Goal: Task Accomplishment & Management: Manage account settings

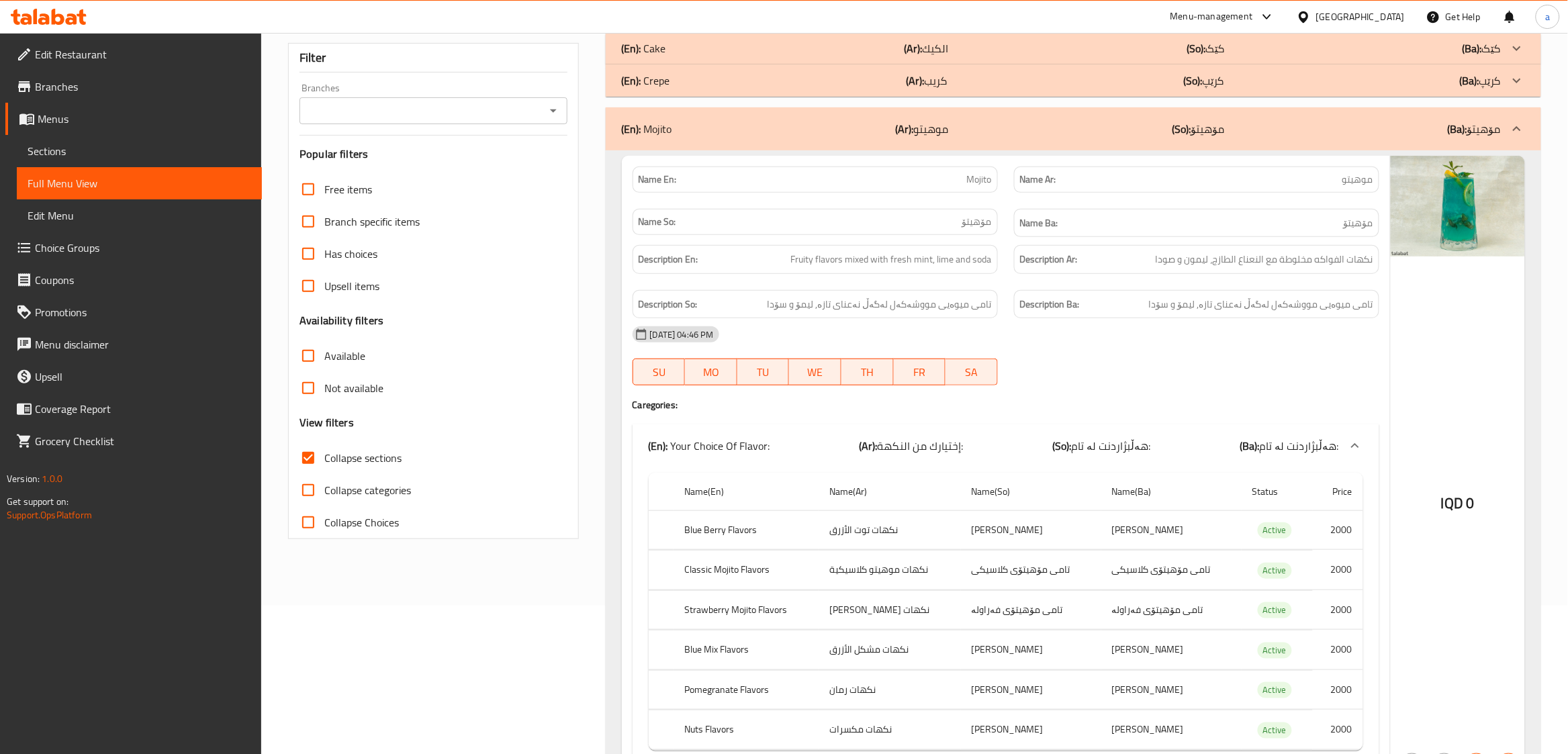
scroll to position [112, 0]
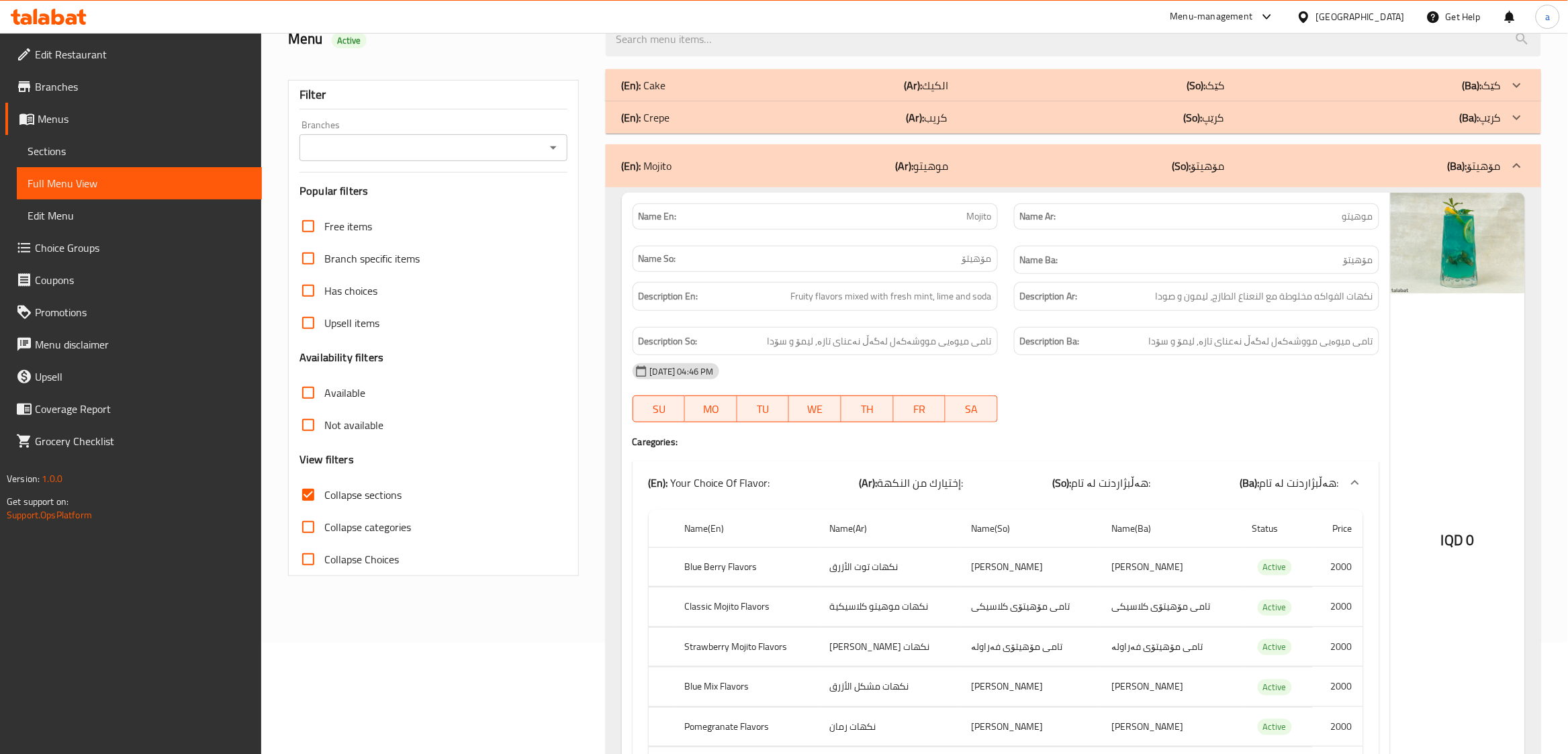
click at [85, 156] on span "Sections" at bounding box center [139, 151] width 224 height 16
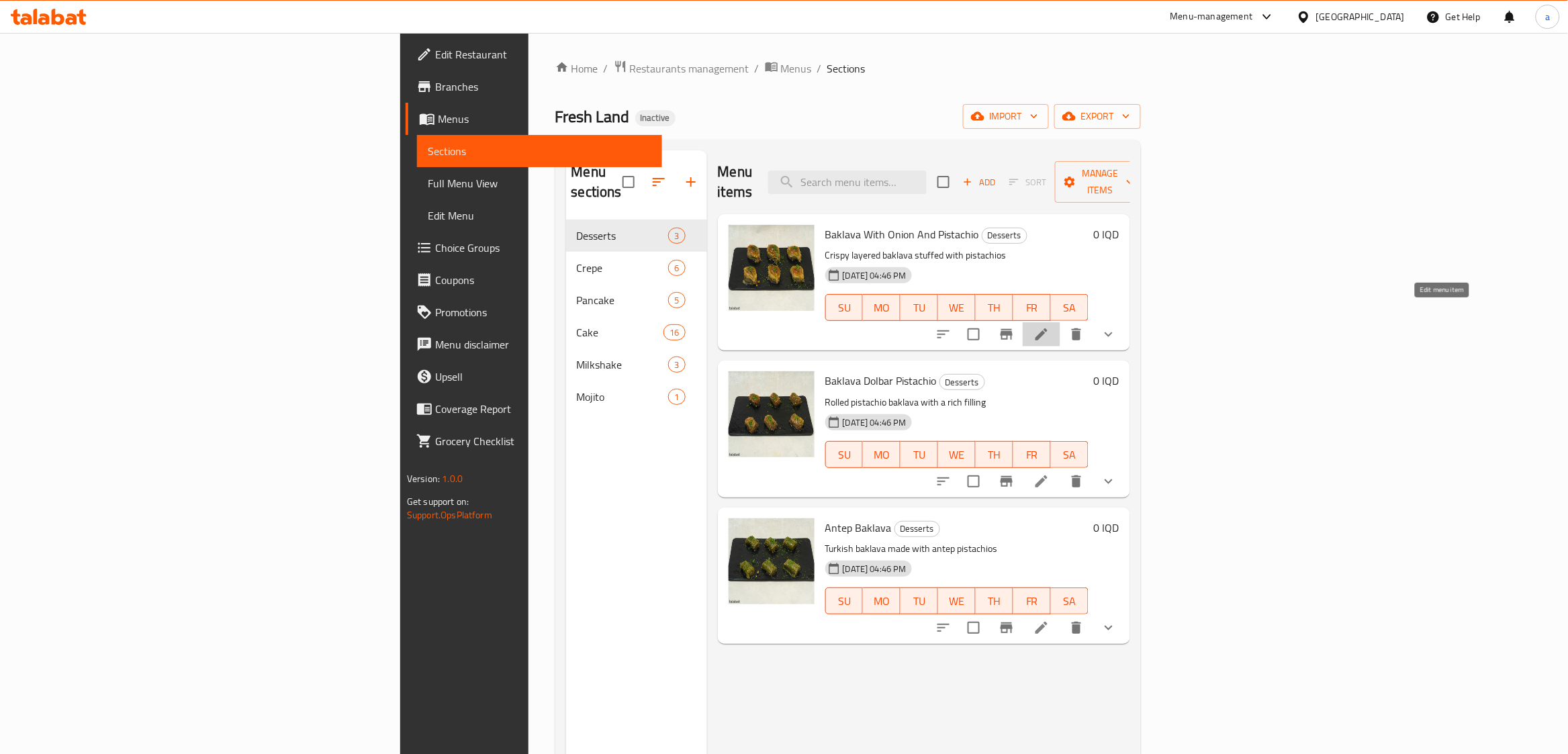
click at [1050, 327] on icon at bounding box center [1042, 335] width 16 height 16
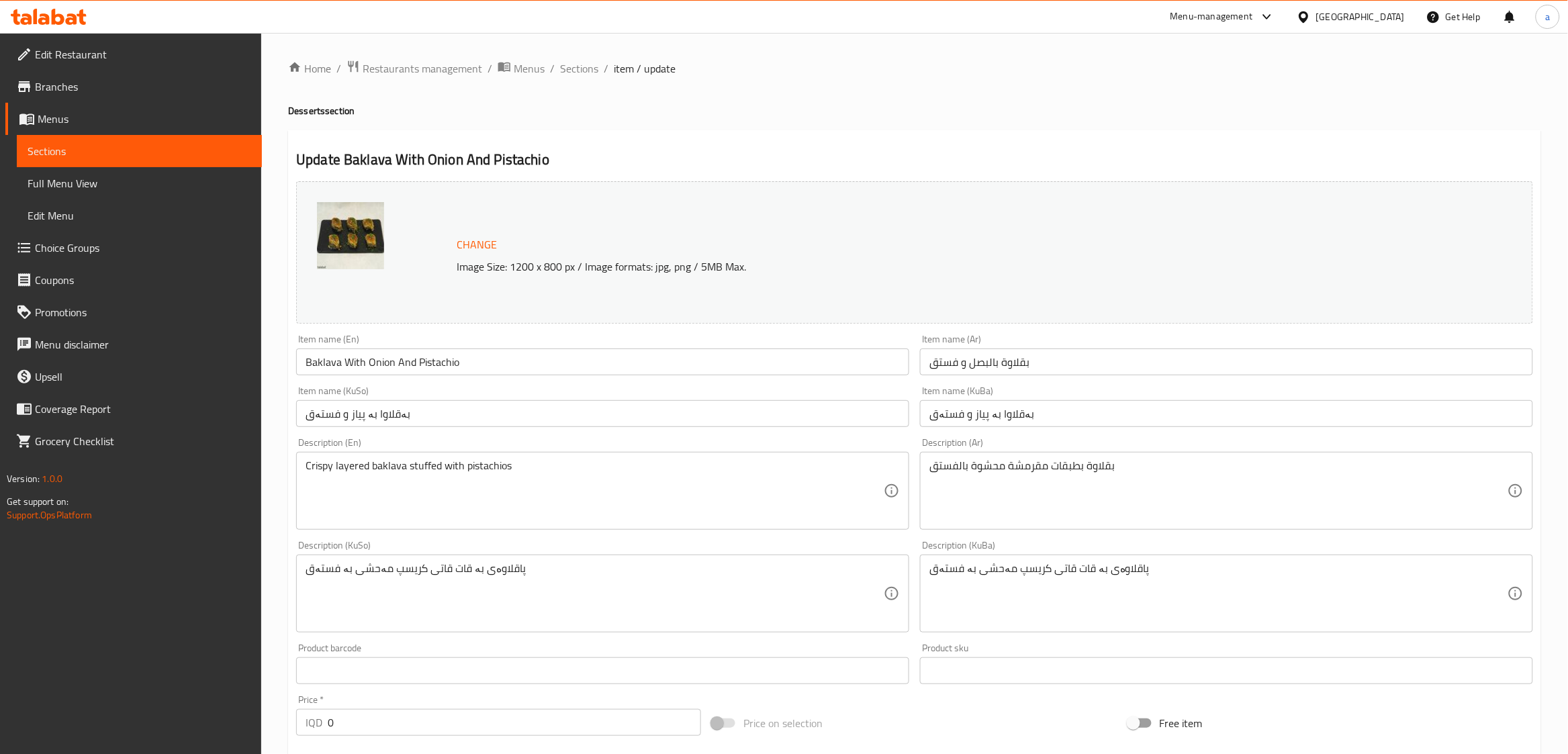
click at [370, 358] on input "Baklava With Onion And Pistachio" at bounding box center [603, 362] width 613 height 27
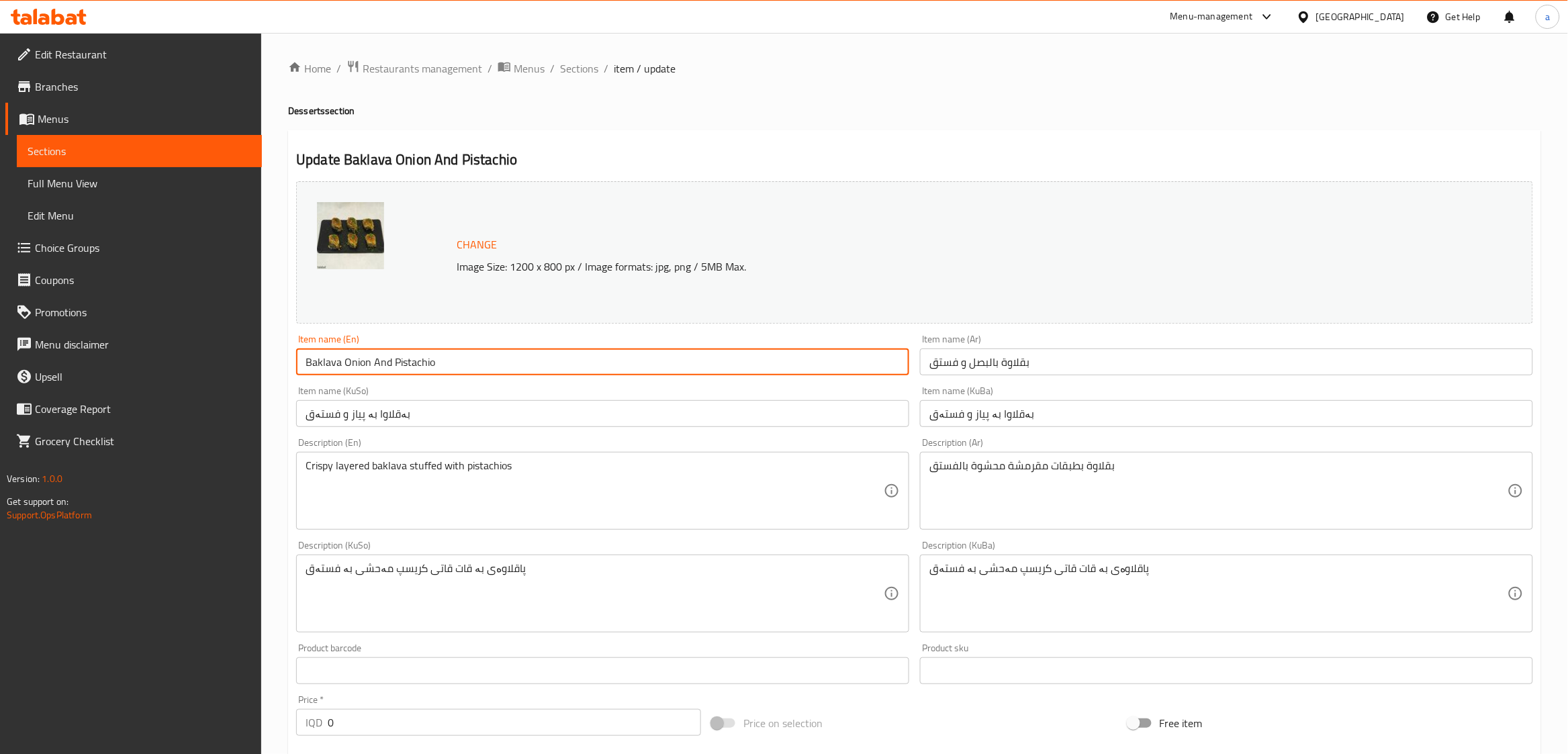
click at [384, 364] on input "Baklava Onion And Pistachio" at bounding box center [603, 362] width 613 height 27
click at [356, 364] on input "Baklava Onion Pistachio" at bounding box center [603, 362] width 613 height 27
click at [308, 362] on input "Baklava Pistachio" at bounding box center [603, 362] width 613 height 27
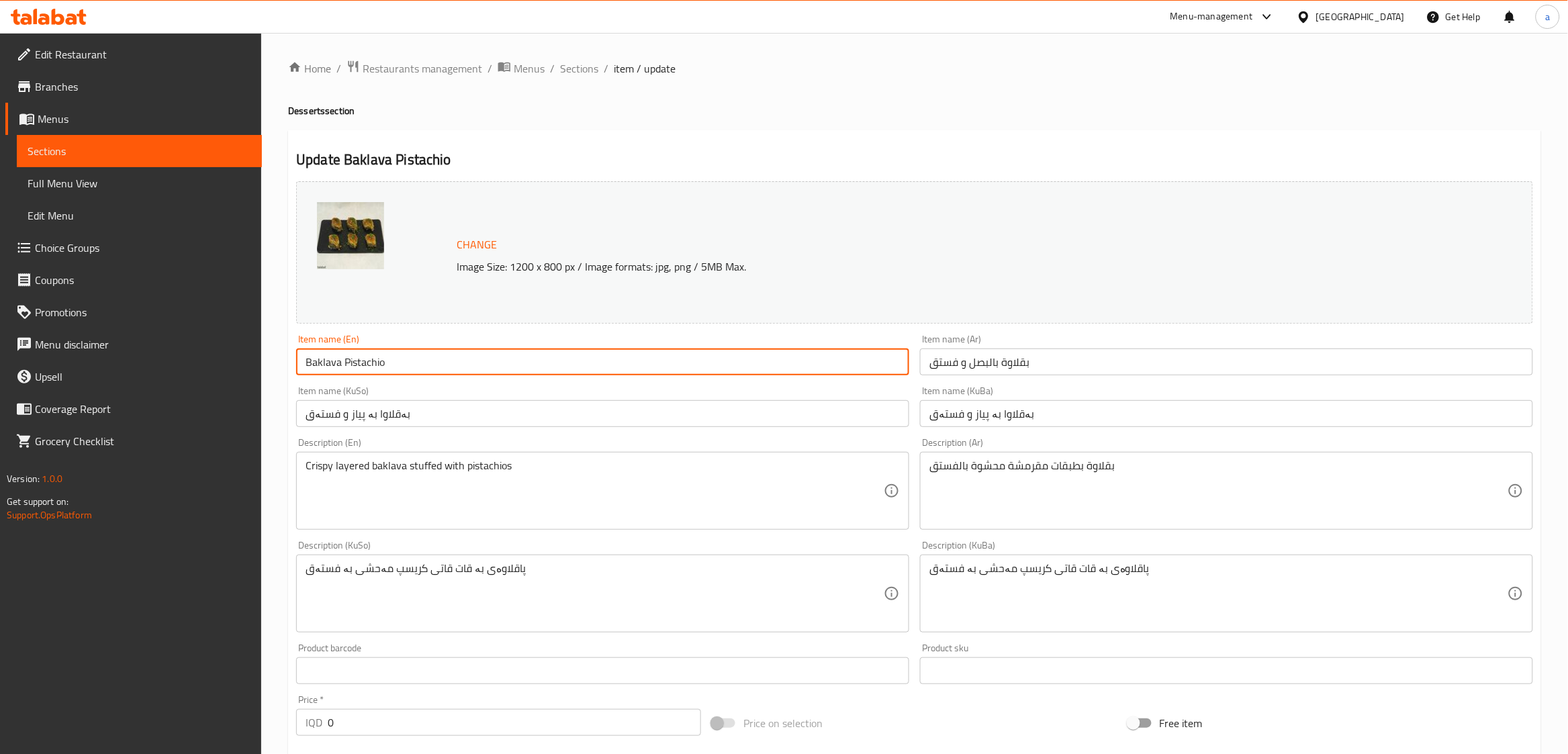
paste input "Onion"
type input "Onion Baklava Pistachio"
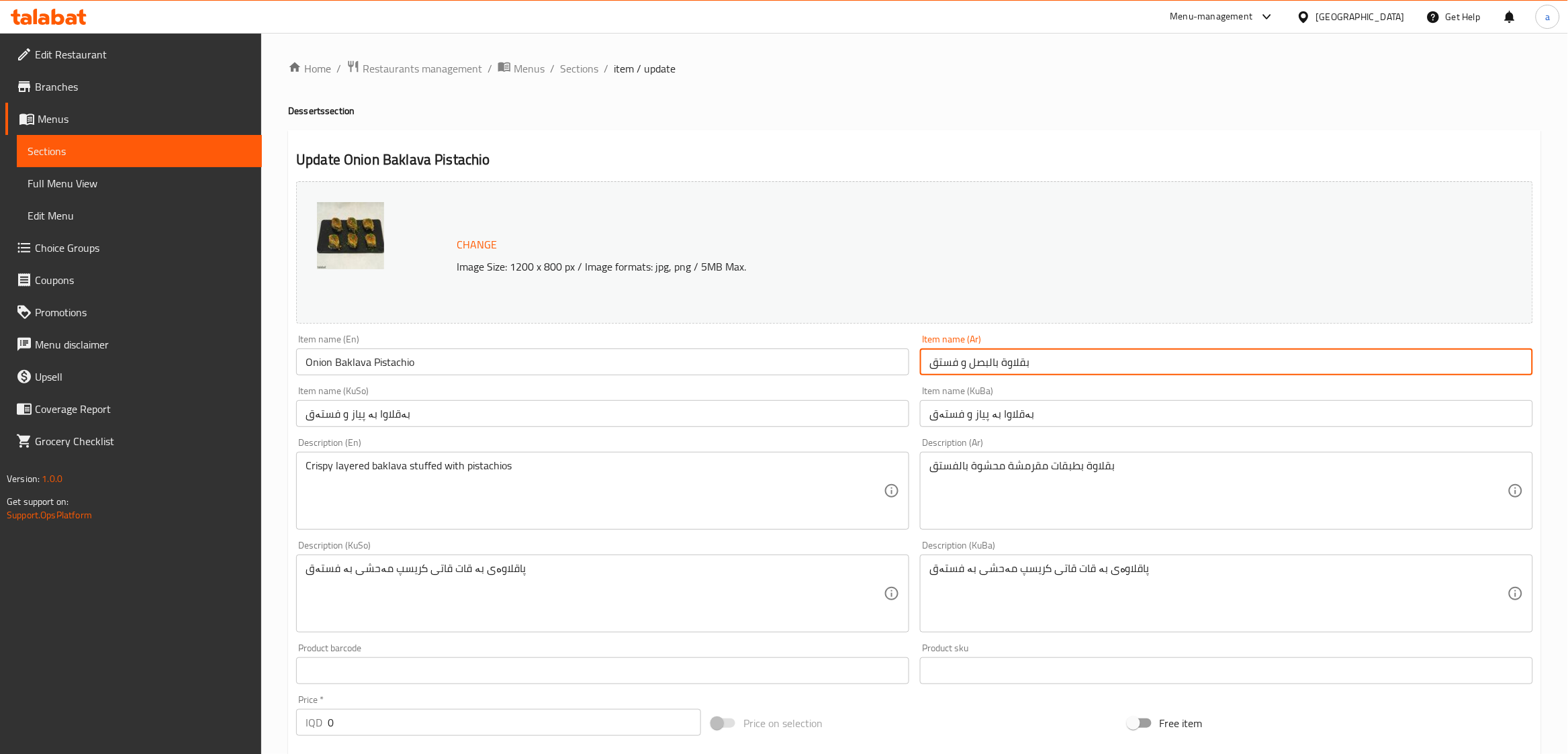
drag, startPoint x: 1076, startPoint y: 362, endPoint x: 812, endPoint y: 360, distance: 264.0
click at [812, 360] on div "Change Image Size: 1200 x 800 px / Image formats: jpg, png / 5MB Max. Item name…" at bounding box center [914, 552] width 1248 height 753
click at [993, 359] on input "بقلاوة بالبصل و فستق" at bounding box center [1226, 362] width 613 height 27
click at [984, 360] on input "بقلاوة لبصل و فستق" at bounding box center [1226, 362] width 613 height 27
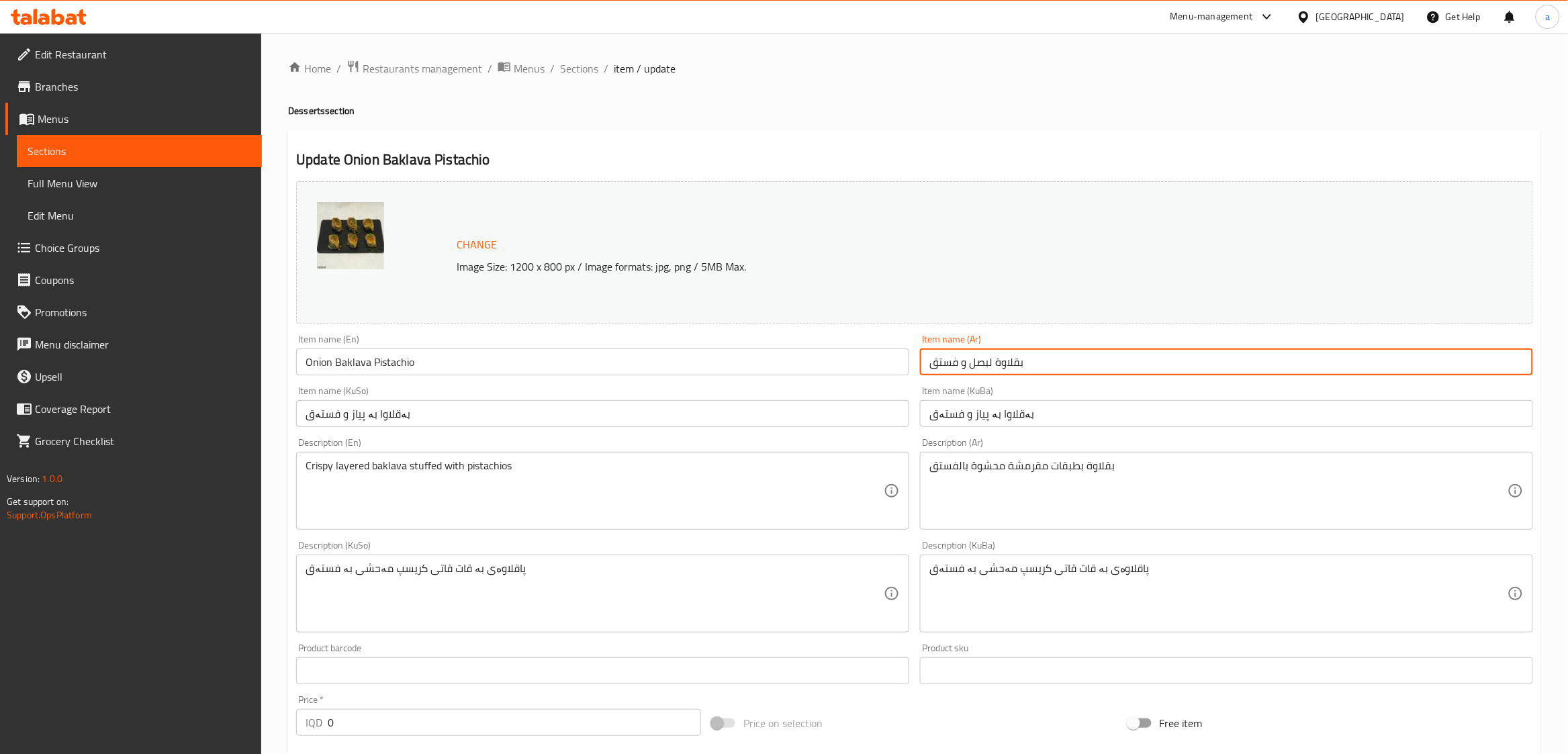
click at [1031, 365] on input "بقلاوة لبصل و فستق" at bounding box center [1226, 362] width 613 height 27
click at [962, 367] on input "بقلاوة لبصل و فستق" at bounding box center [1226, 362] width 613 height 27
drag, startPoint x: 971, startPoint y: 365, endPoint x: 962, endPoint y: 365, distance: 9.0
click at [962, 365] on input "بقلاوة لبصل و فستق" at bounding box center [1226, 362] width 613 height 27
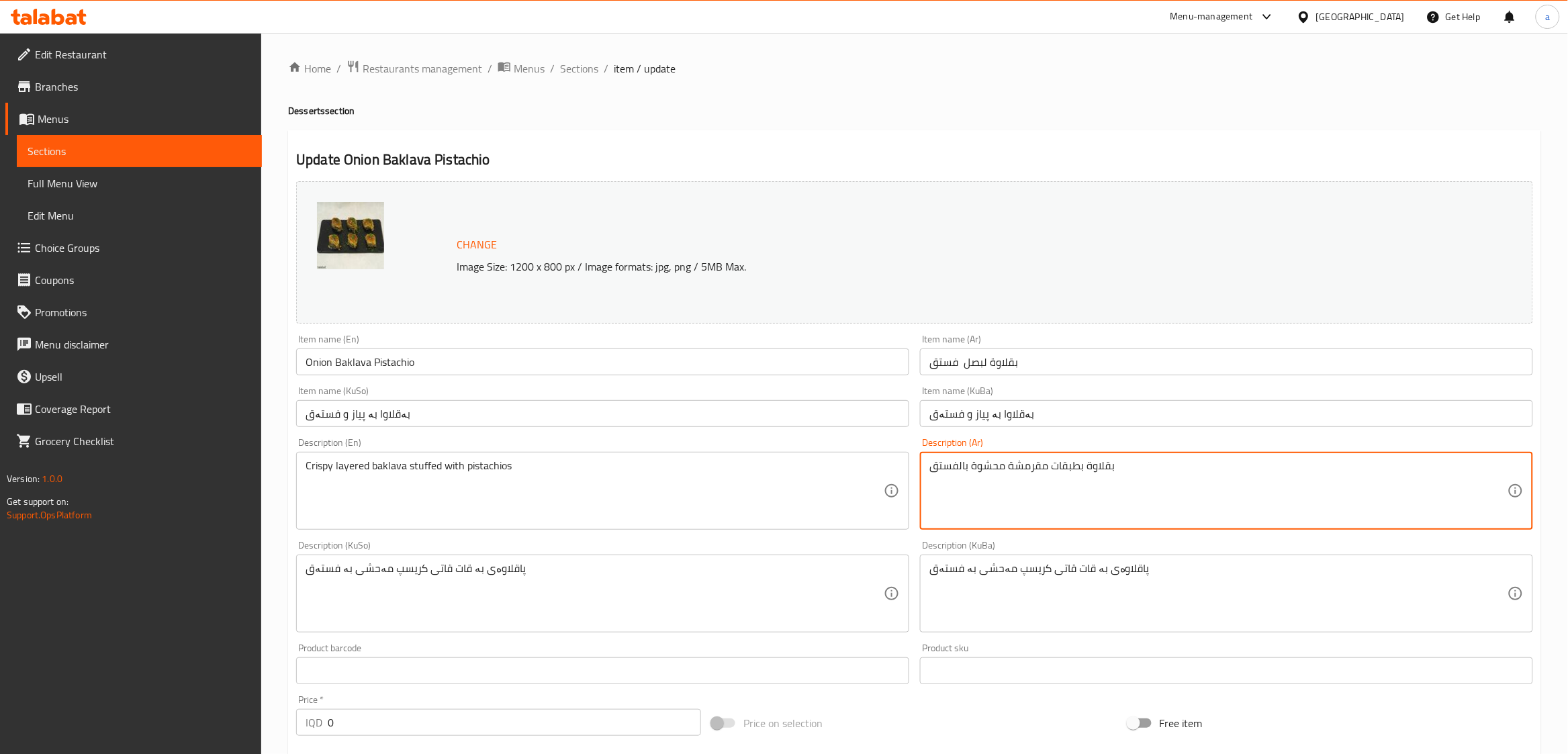
click at [964, 465] on textarea "بقلاوة بطبقات مقرمشة محشوة بالفستق" at bounding box center [1218, 491] width 578 height 64
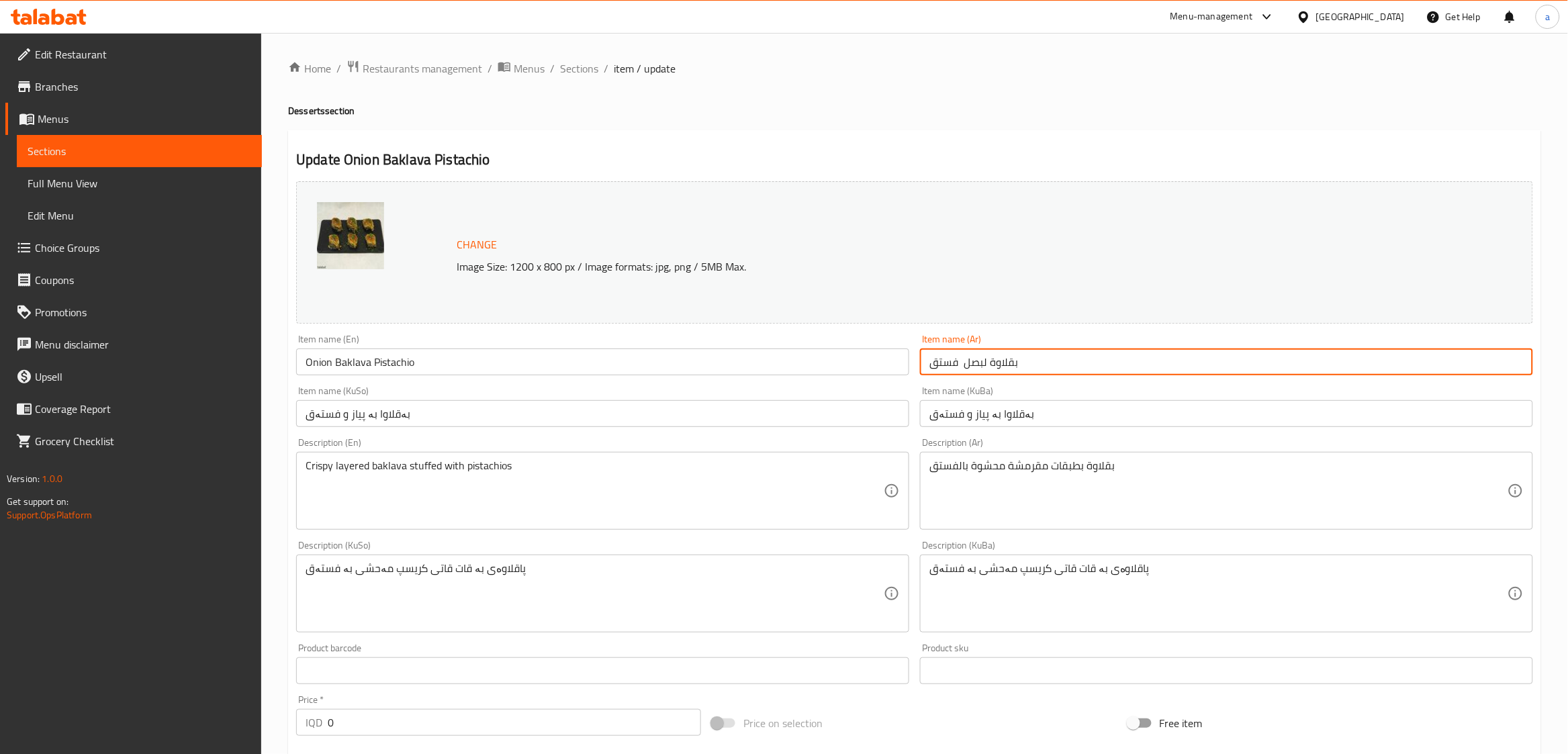
drag, startPoint x: 962, startPoint y: 362, endPoint x: 920, endPoint y: 356, distance: 42.4
click at [920, 356] on input "بقلاوة لبصل فستق" at bounding box center [1226, 362] width 613 height 27
paste input "بال"
click at [1073, 365] on input "بقلاوة لبصل فستق" at bounding box center [1226, 362] width 613 height 27
click at [936, 364] on input "بقلاوة لبصل فستق" at bounding box center [1226, 362] width 613 height 27
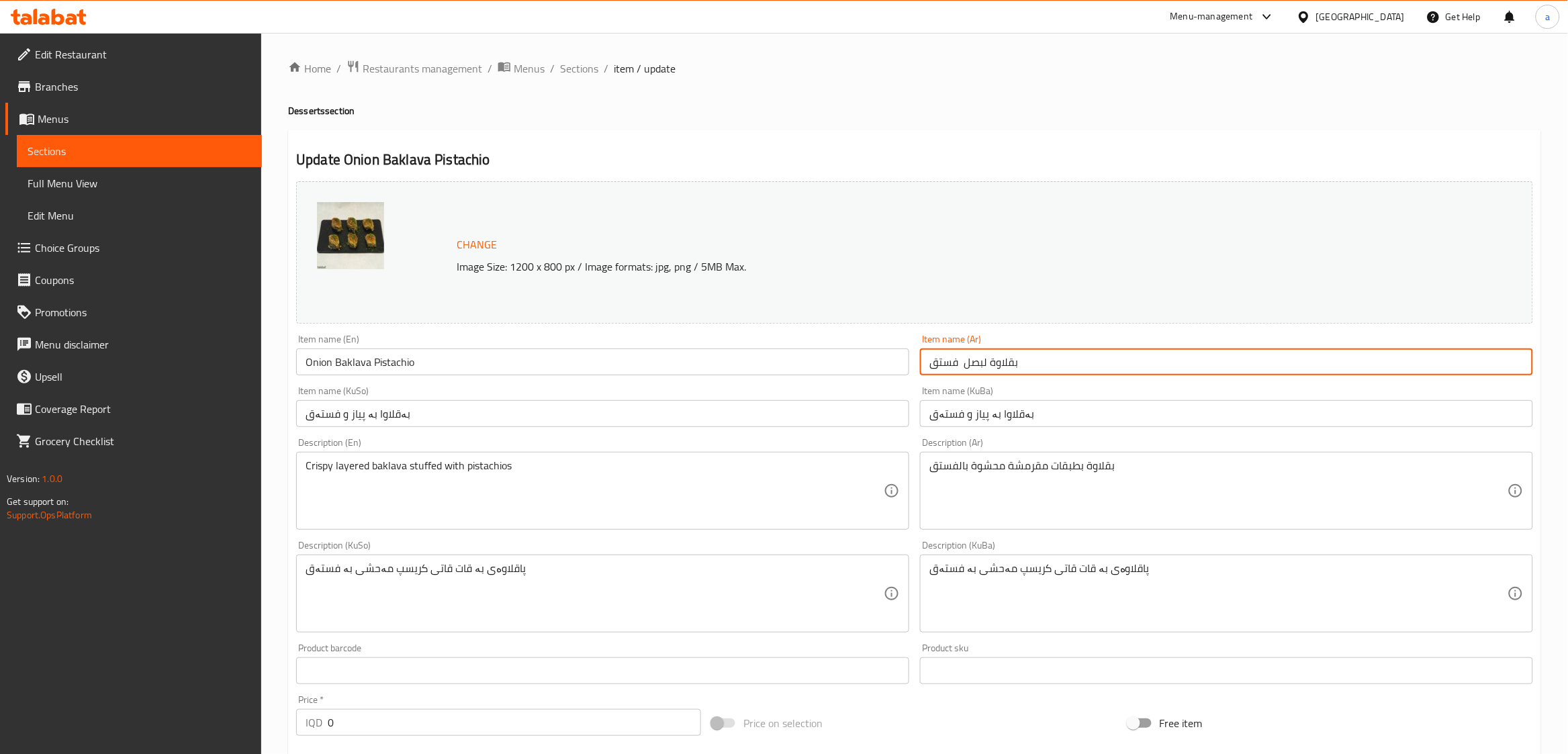
click at [936, 364] on input "بقلاوة لبصل فستق" at bounding box center [1226, 362] width 613 height 27
paste input "بال"
drag, startPoint x: 990, startPoint y: 362, endPoint x: 997, endPoint y: 362, distance: 7.0
click at [997, 362] on input "بقلاوة لبصل بالفستق" at bounding box center [1226, 362] width 613 height 27
click at [994, 362] on input "بقلاوة لبصل بالفستق" at bounding box center [1226, 362] width 613 height 27
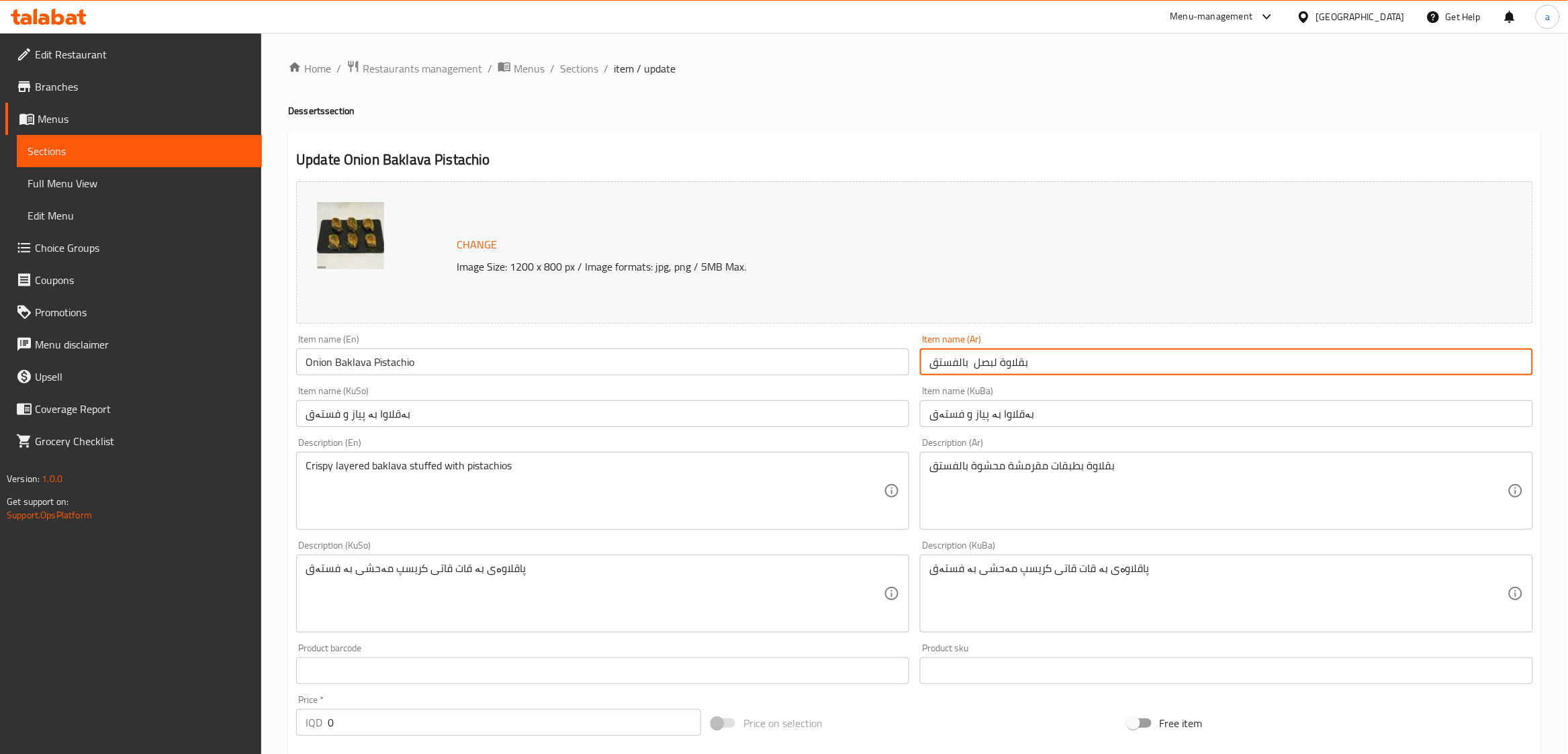
click at [997, 364] on input "بقلاوة لبصل بالفستق" at bounding box center [1226, 362] width 613 height 27
click at [969, 362] on input "بقلاوة بصل بالفستق" at bounding box center [1226, 362] width 613 height 27
type input "بقلاوة بصل بالفستق"
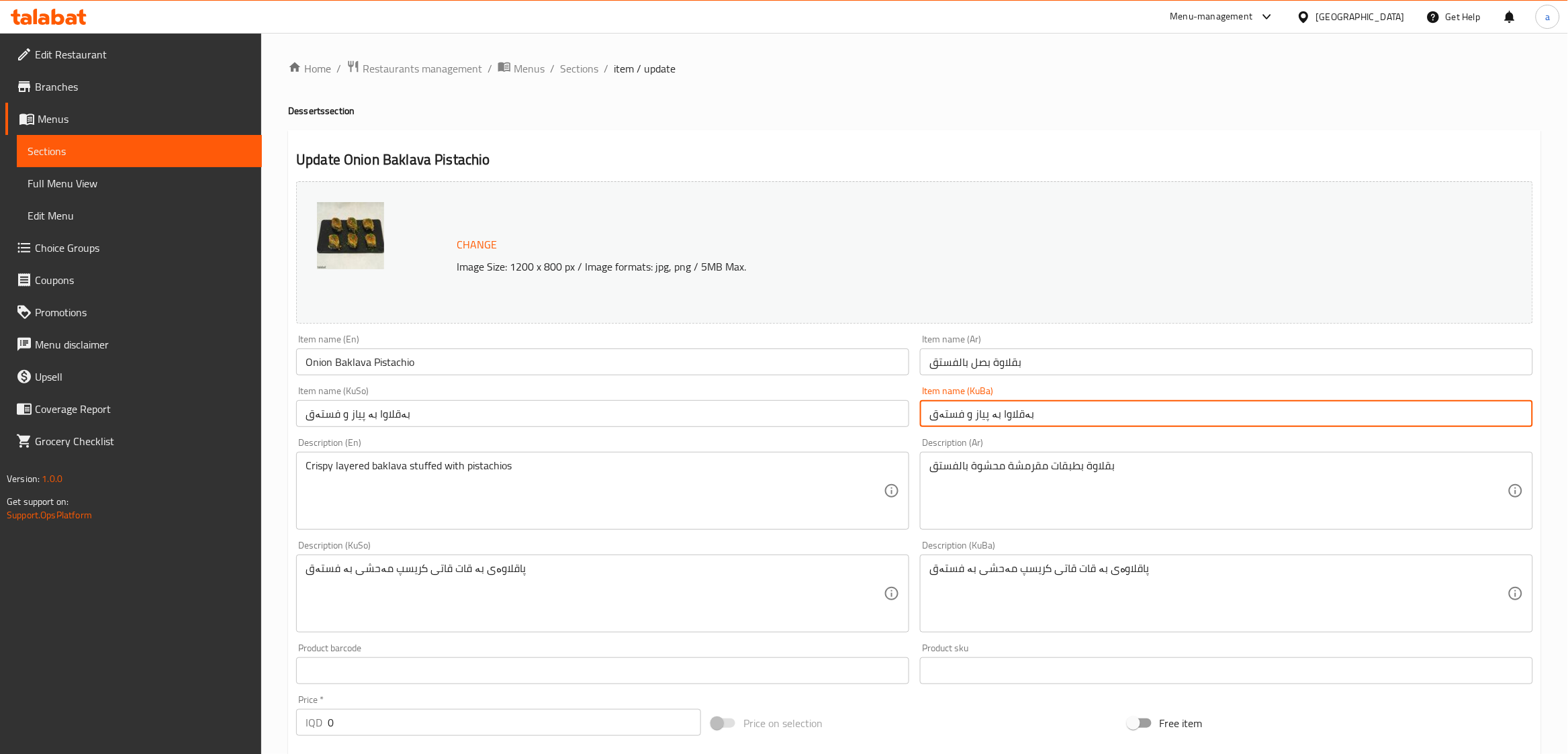
click at [993, 416] on input "بەقلاوا بە پیاز و فستەق" at bounding box center [1226, 413] width 613 height 27
click at [968, 415] on input "بەقلاوا پیاز و فستەق" at bounding box center [1226, 413] width 613 height 27
paste input "بە"
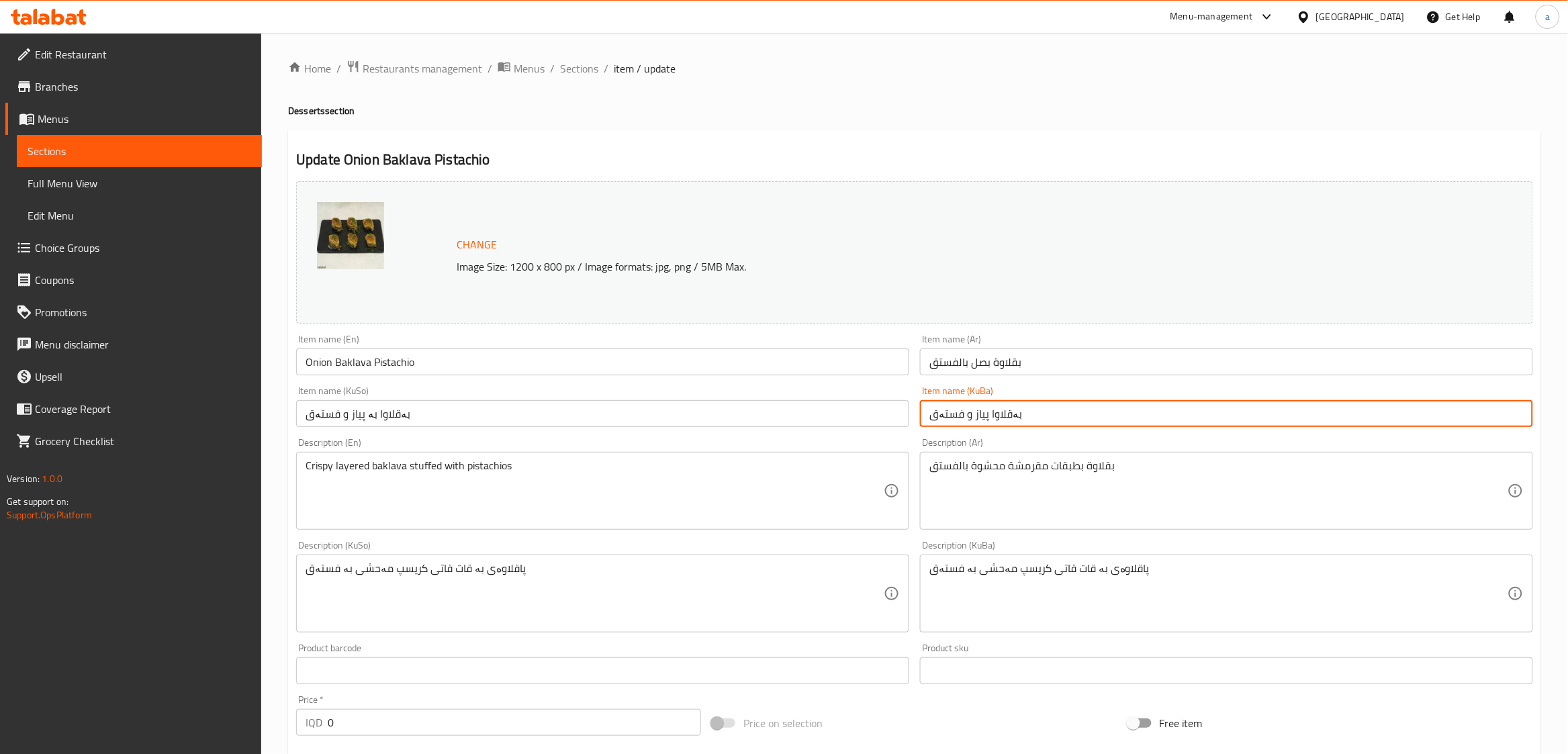
type input "بەقلاوا پیاز بە فستەق"
drag, startPoint x: 1037, startPoint y: 415, endPoint x: 833, endPoint y: 401, distance: 204.5
click at [833, 401] on div "Change Image Size: 1200 x 800 px / Image formats: jpg, png / 5MB Max. Item name…" at bounding box center [914, 552] width 1248 height 753
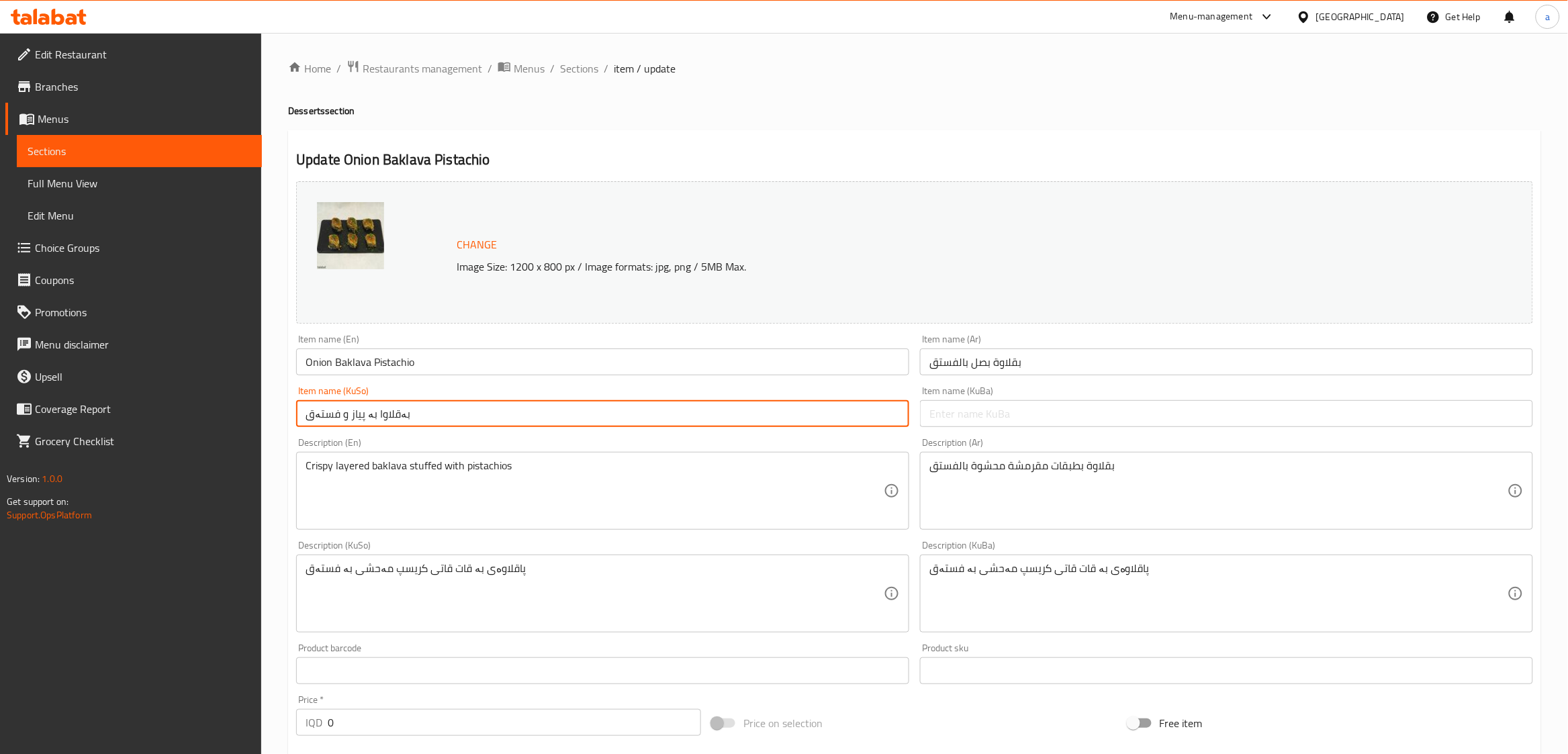
drag, startPoint x: 508, startPoint y: 408, endPoint x: 232, endPoint y: 410, distance: 276.0
click at [232, 410] on div "Edit Restaurant Branches Menus Sections Full Menu View Edit Menu Choice Groups …" at bounding box center [784, 631] width 1568 height 1198
paste input "پیاز بە"
type input "بەقلاوا پیاز بە فستەق"
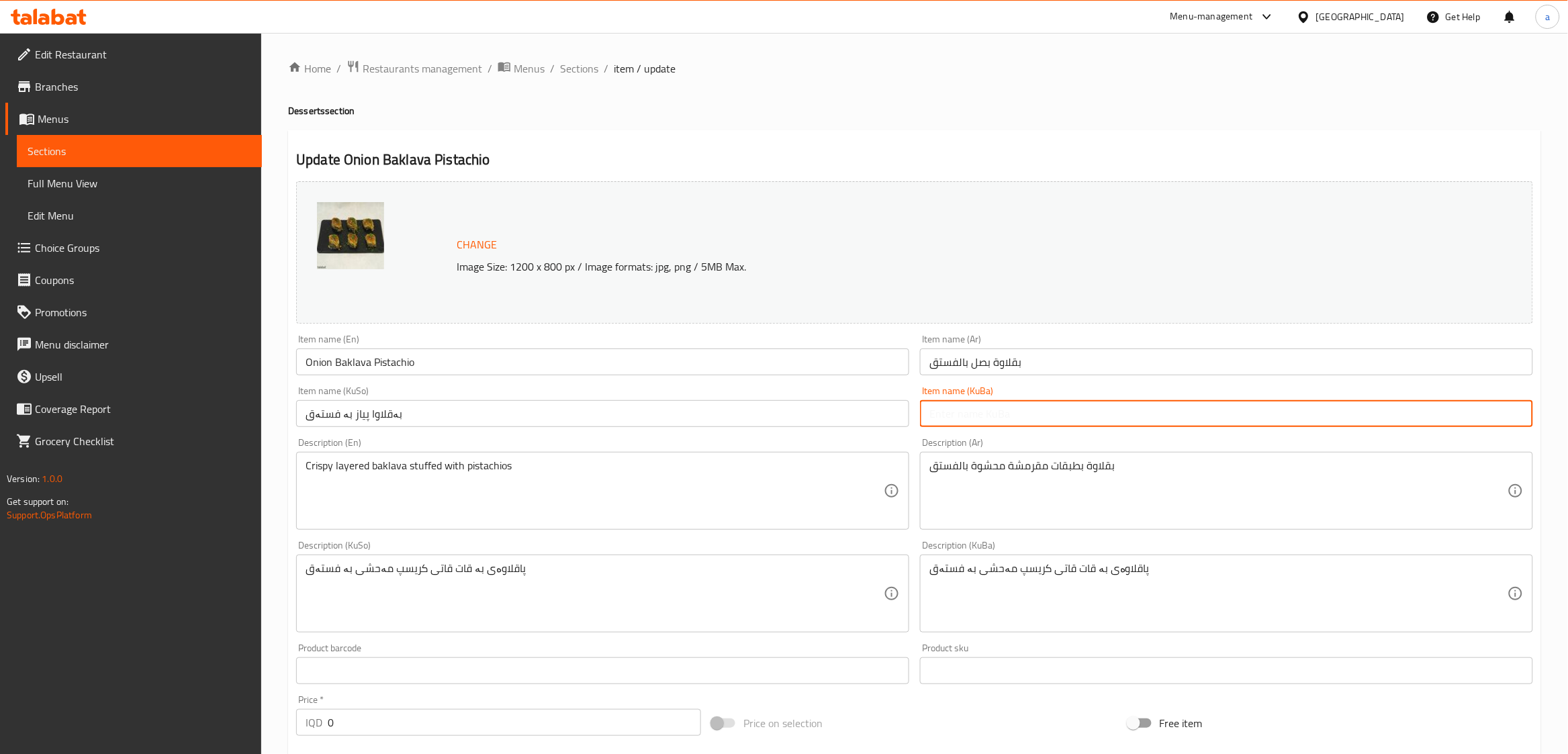
click at [955, 411] on input "text" at bounding box center [1226, 413] width 613 height 27
paste input "بەقلاوا پیاز بە فستەق"
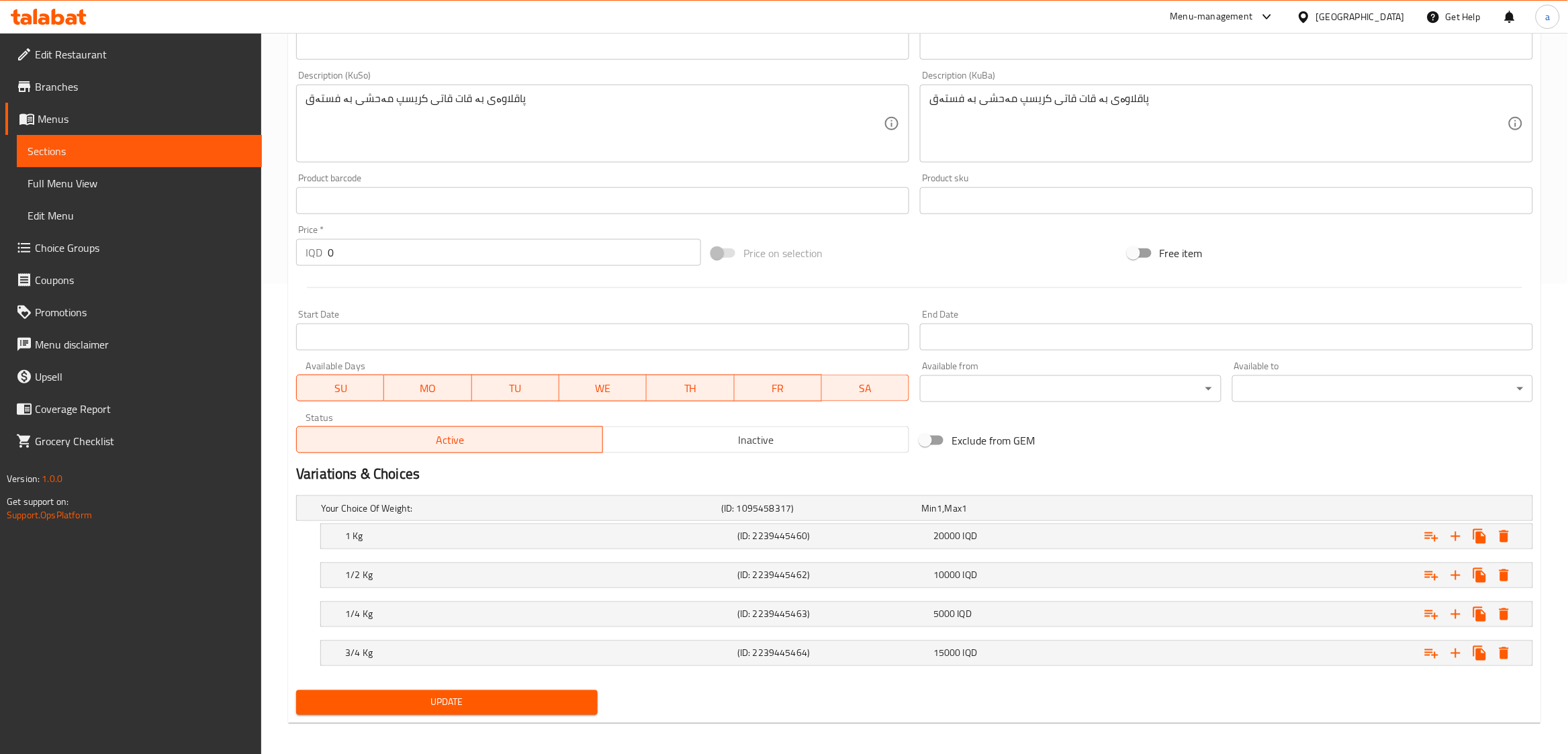
scroll to position [477, 0]
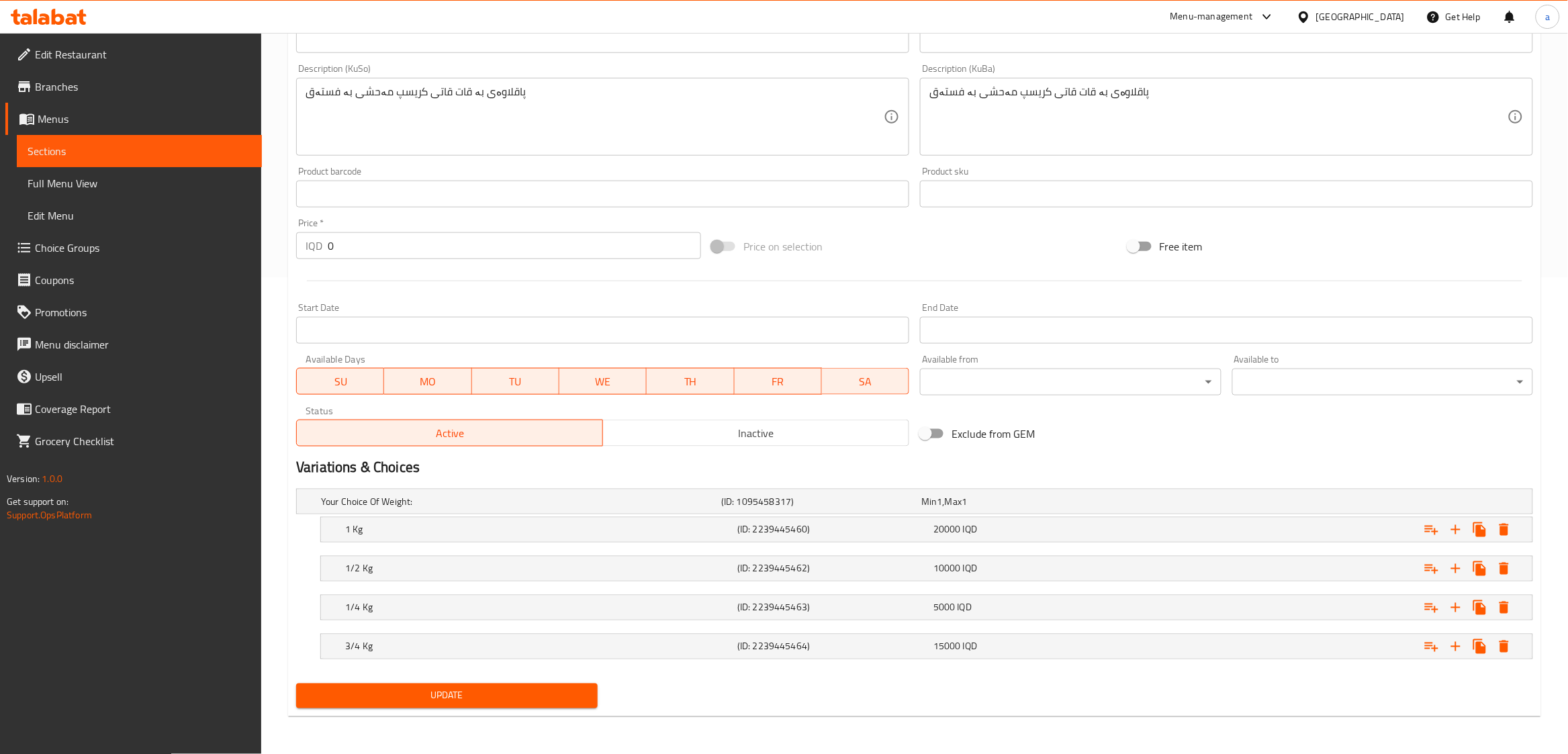
type input "بەقلاوا پیاز بە فستەق"
click at [574, 692] on span "Update" at bounding box center [446, 695] width 279 height 17
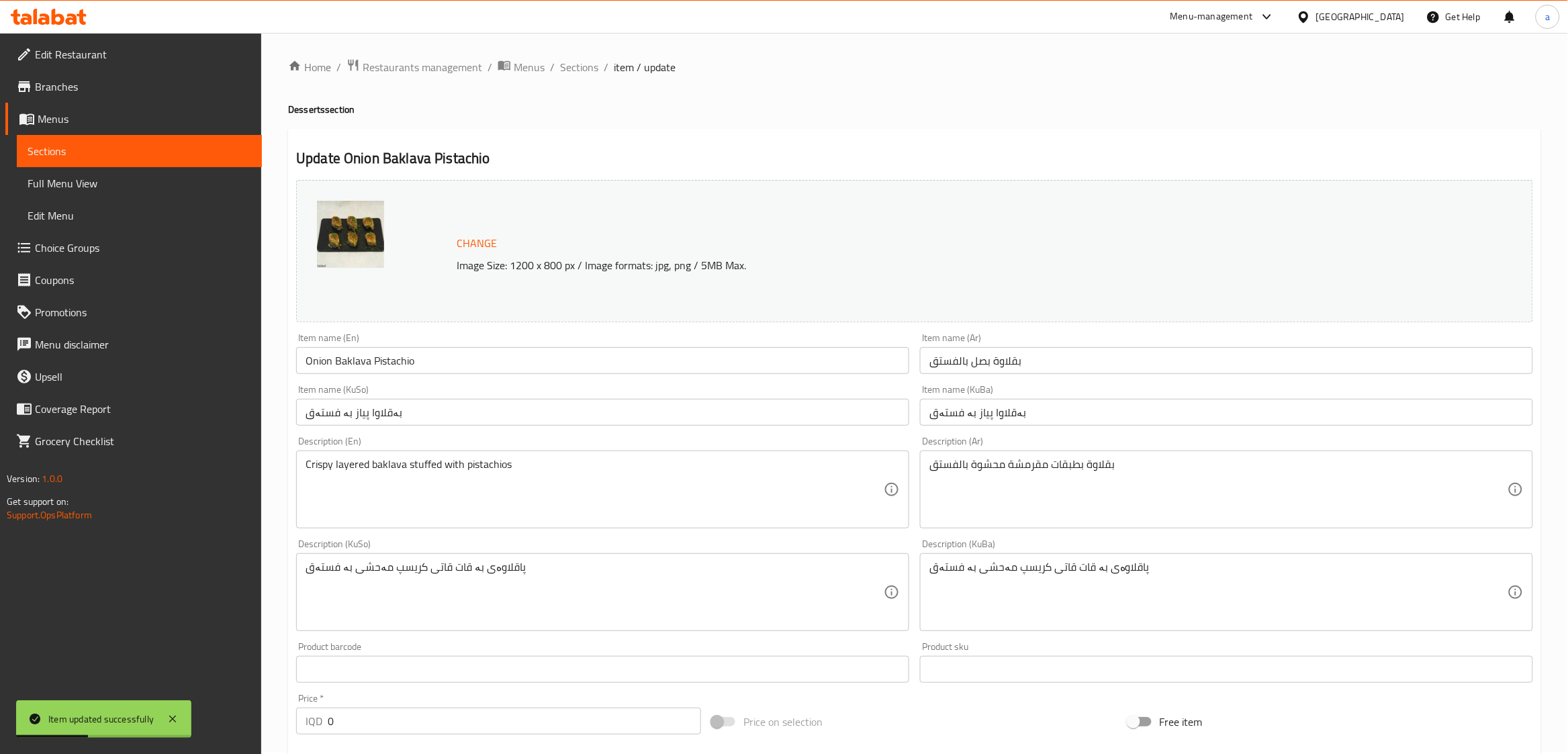
scroll to position [0, 0]
click at [575, 69] on span "Sections" at bounding box center [579, 69] width 38 height 16
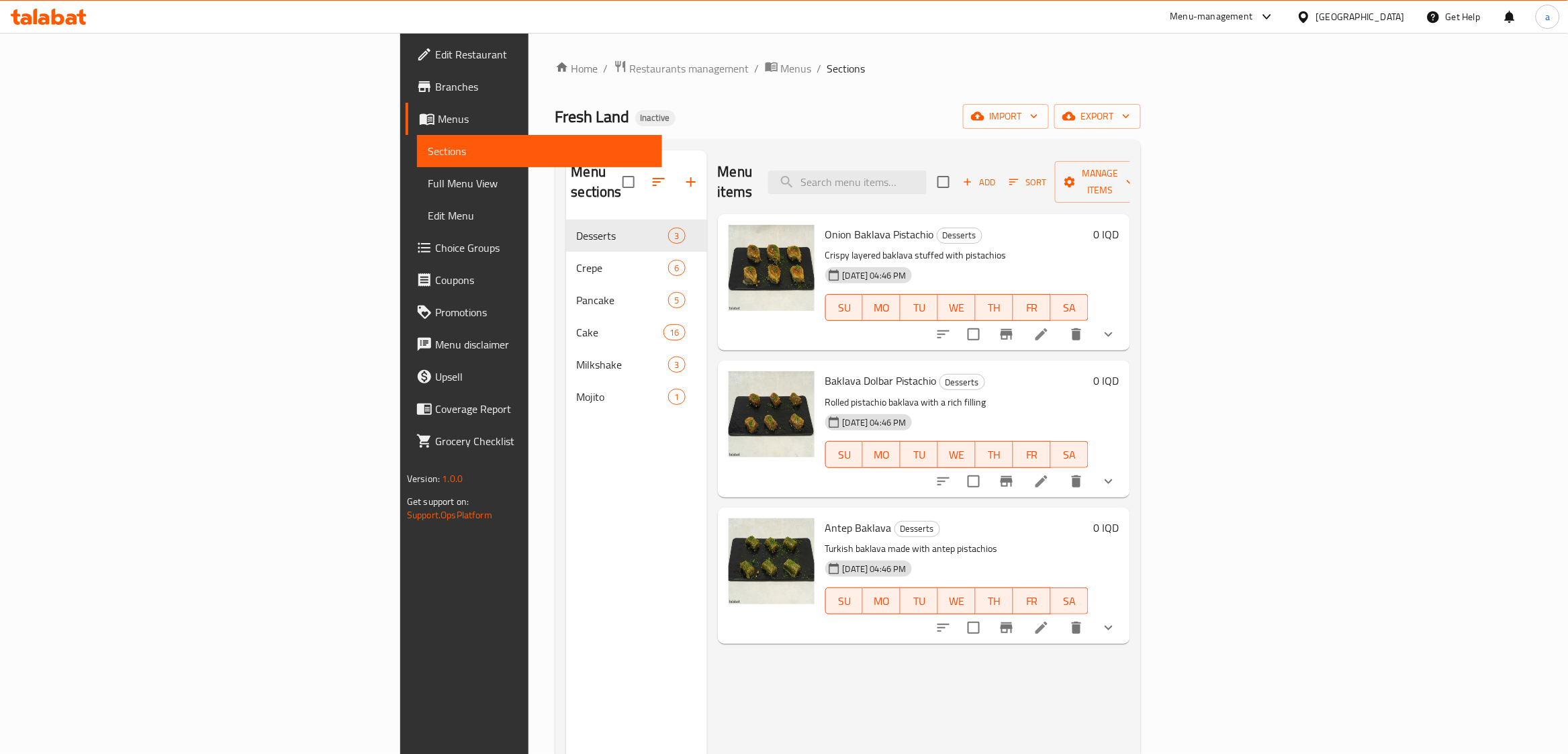
click at [1050, 327] on icon at bounding box center [1042, 335] width 16 height 16
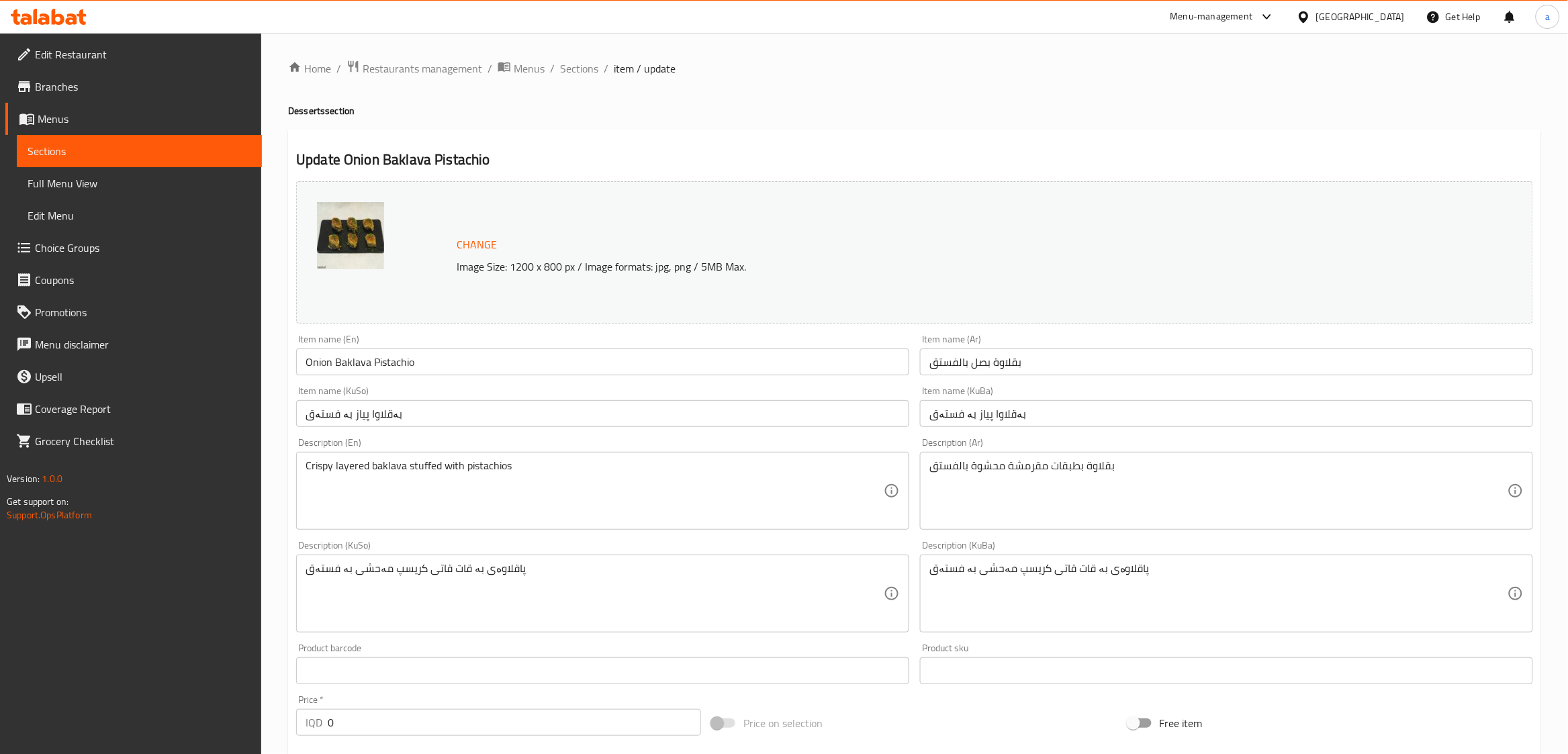
click at [105, 188] on span "Full Menu View" at bounding box center [139, 183] width 224 height 16
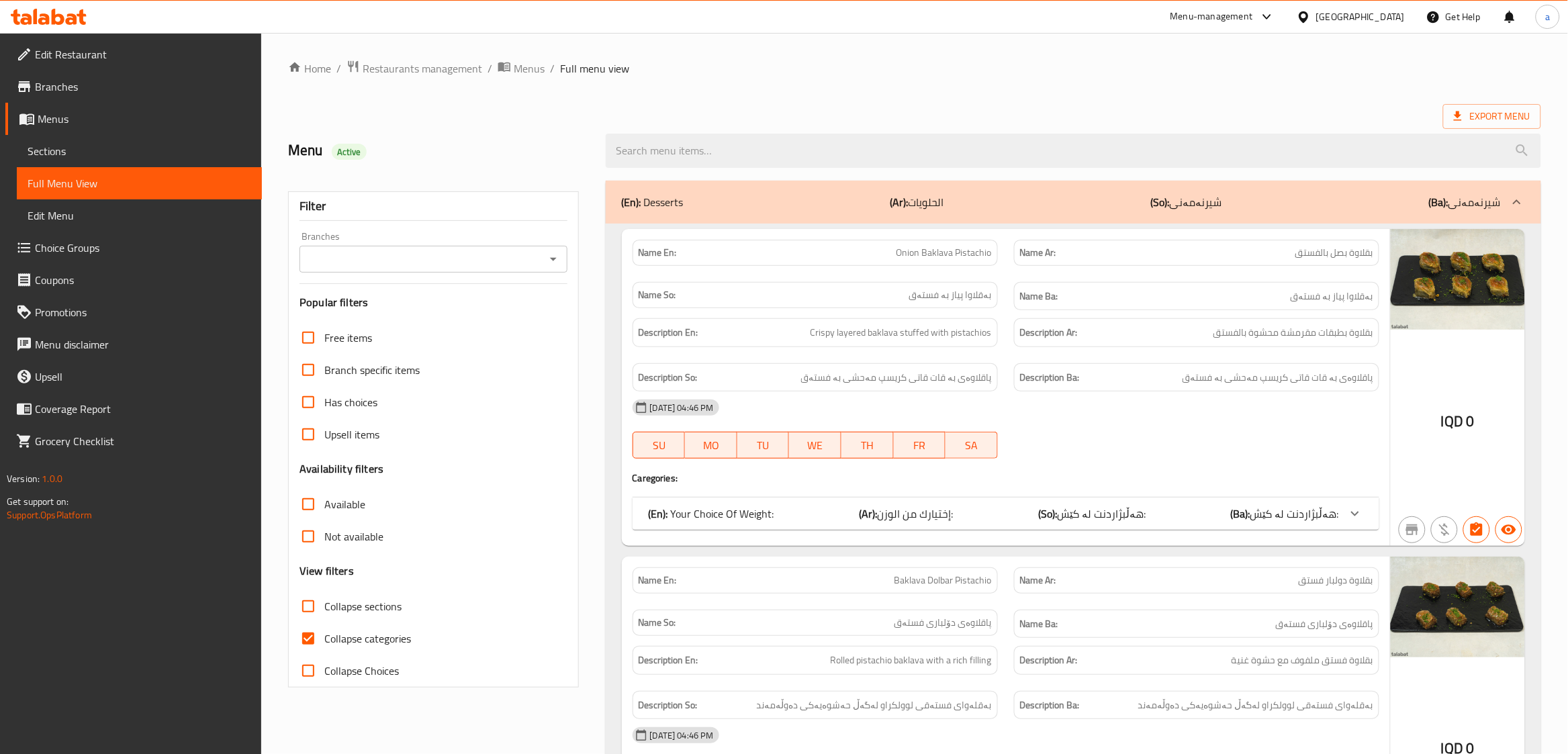
click at [531, 263] on input "Branches" at bounding box center [422, 259] width 237 height 19
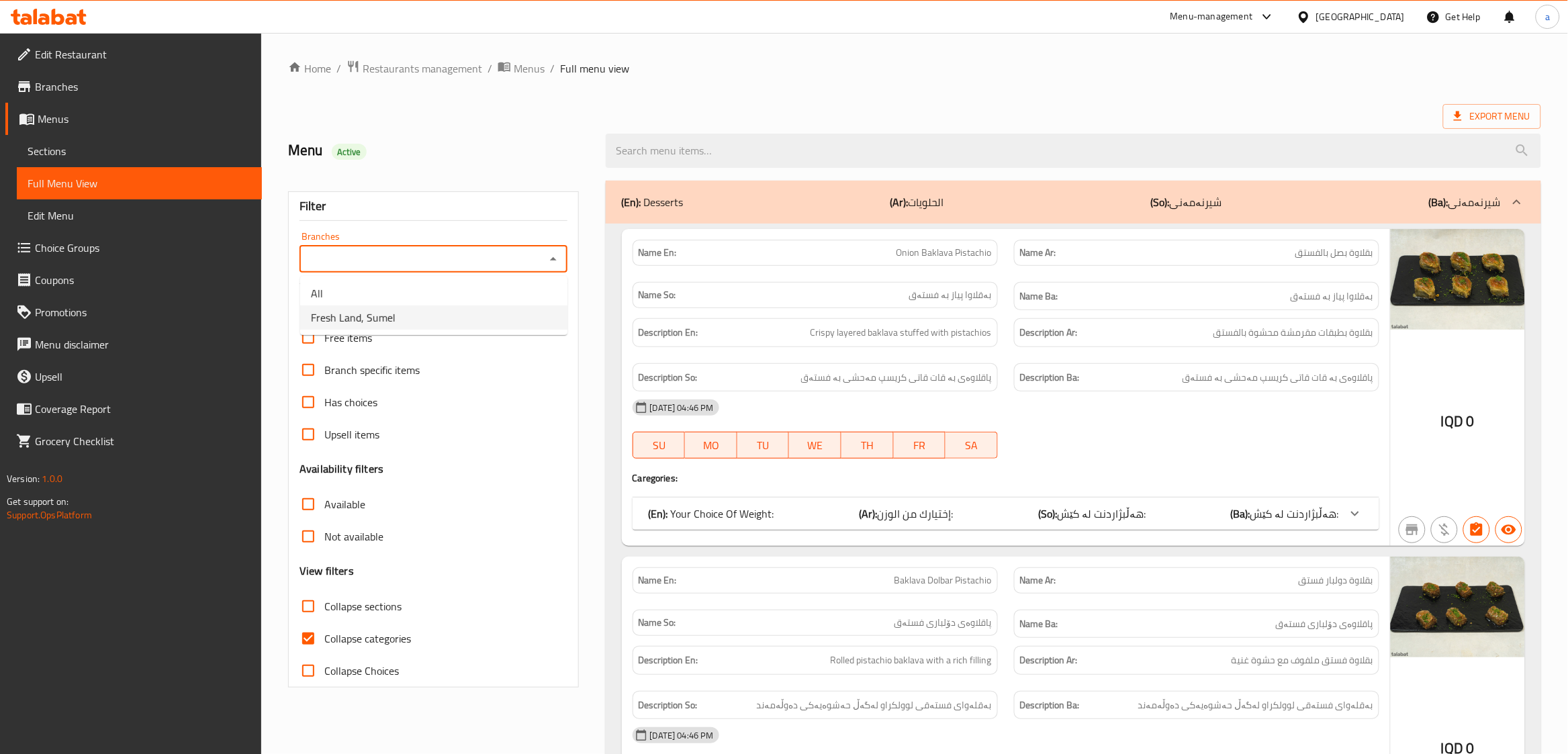
click at [447, 314] on li "Fresh Land, Sumel" at bounding box center [434, 318] width 267 height 24
type input "Fresh Land, Sumel"
click at [308, 637] on input "Collapse categories" at bounding box center [308, 639] width 32 height 32
checkbox input "false"
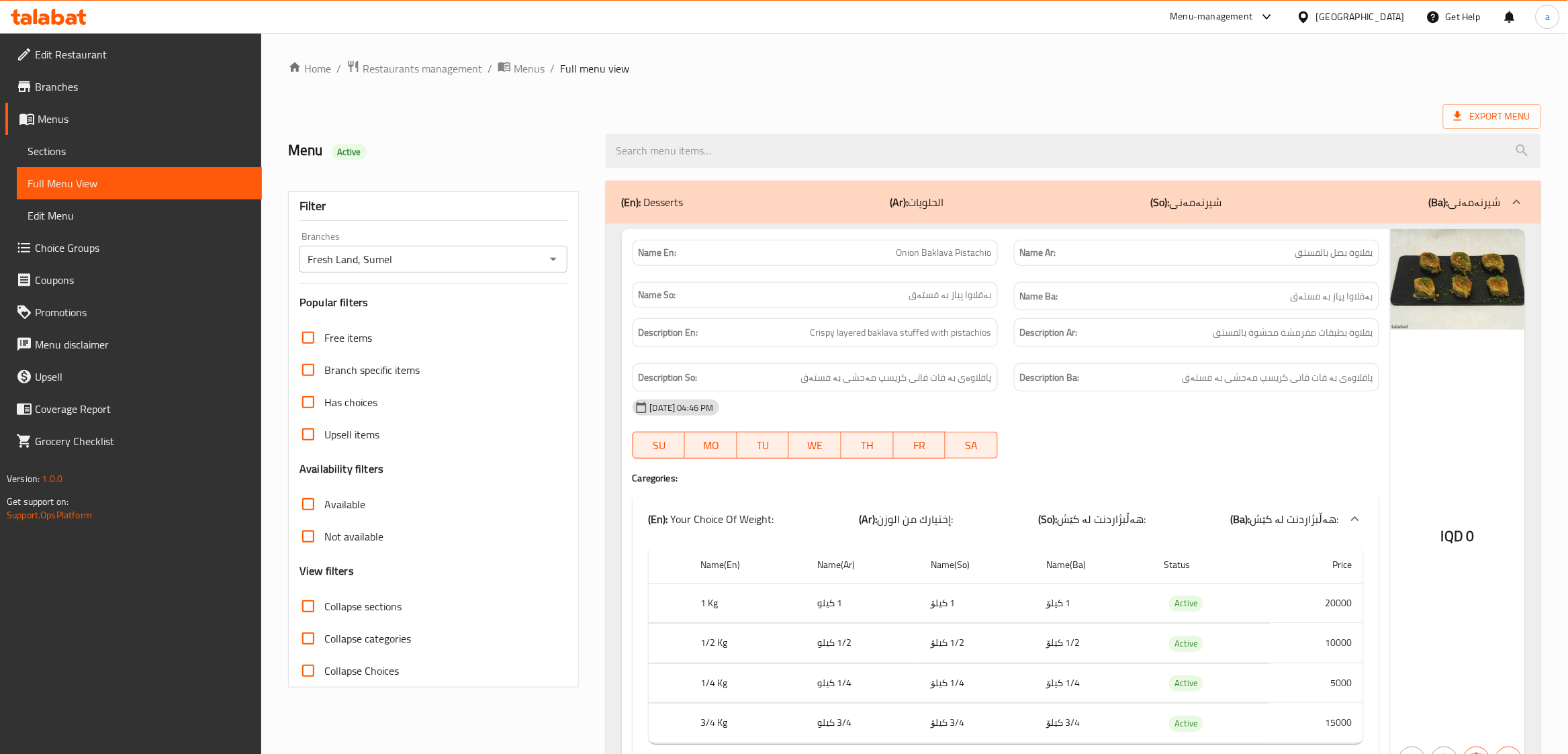
click at [306, 611] on input "Collapse sections" at bounding box center [308, 607] width 32 height 32
checkbox input "true"
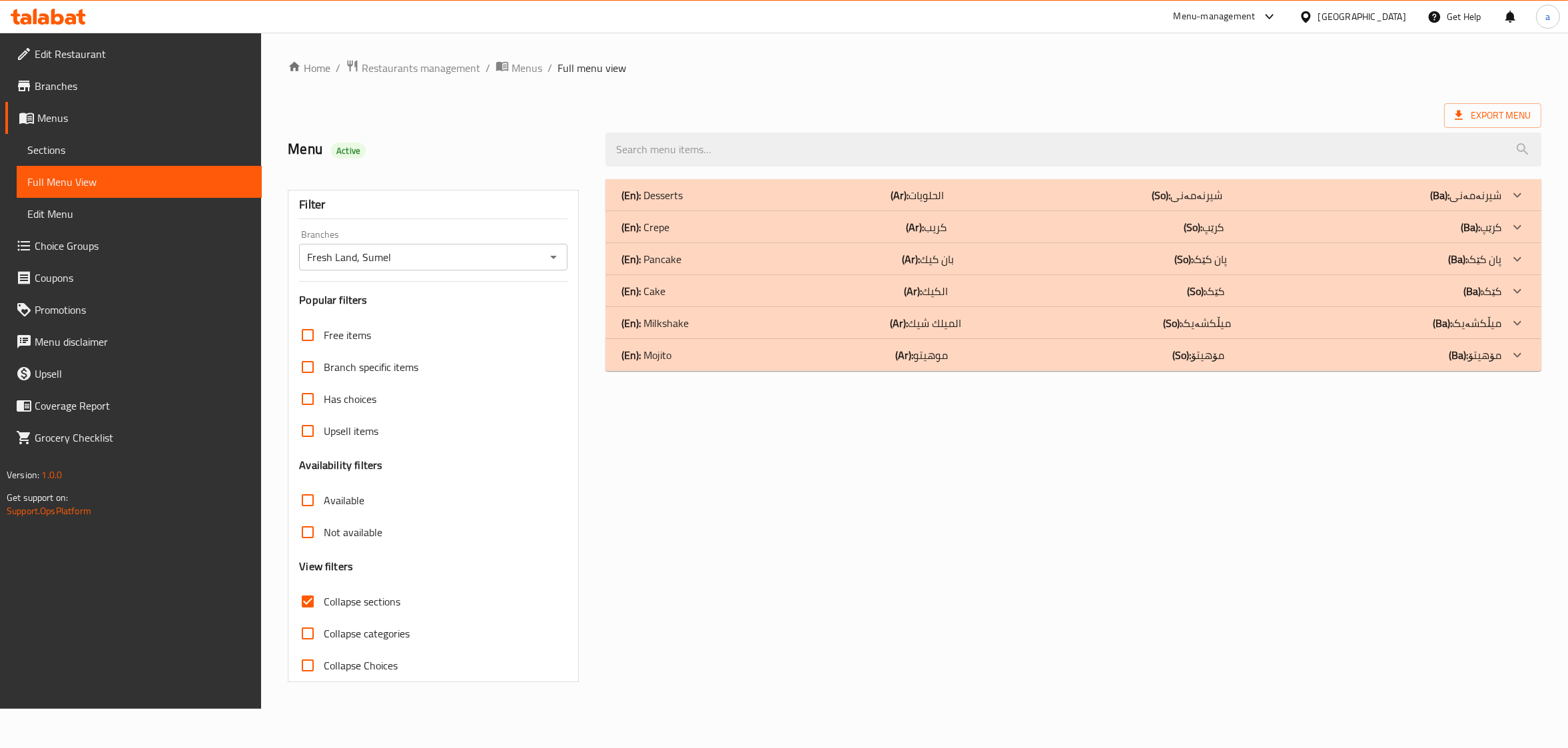
click at [757, 211] on div "(En): Mojito (Ar): موهيتو (So): مۆهیتۆ (Ba): مۆهیتۆ" at bounding box center [1073, 195] width 936 height 32
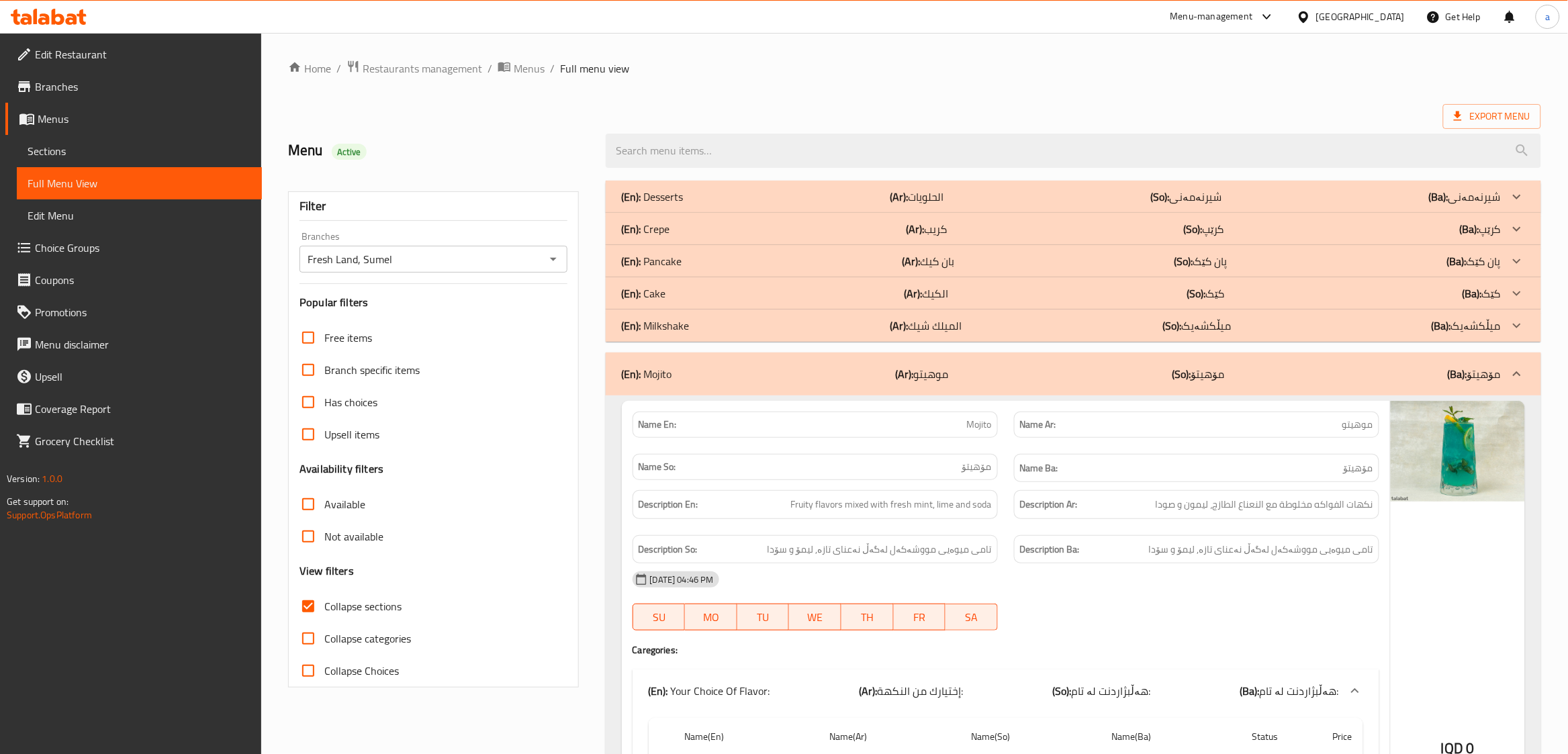
click at [724, 365] on div "(En): Mojito (Ar): موهيتو (So): مۆهیتۆ (Ba): مۆهیتۆ" at bounding box center [1073, 374] width 935 height 43
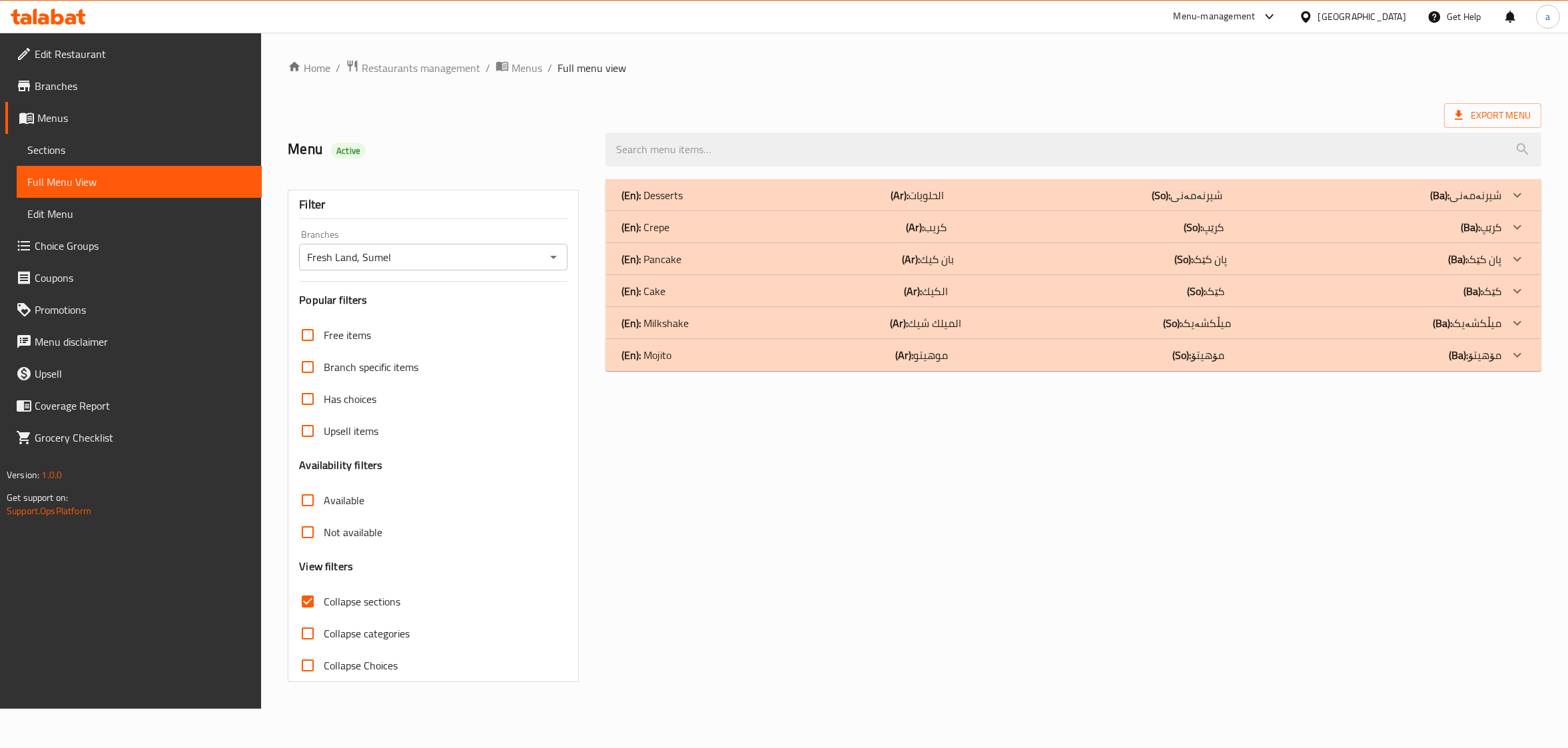
click at [719, 203] on div "(En): Mojito (Ar): موهيتو (So): مۆهیتۆ (Ba): مۆهیتۆ" at bounding box center [1062, 195] width 880 height 16
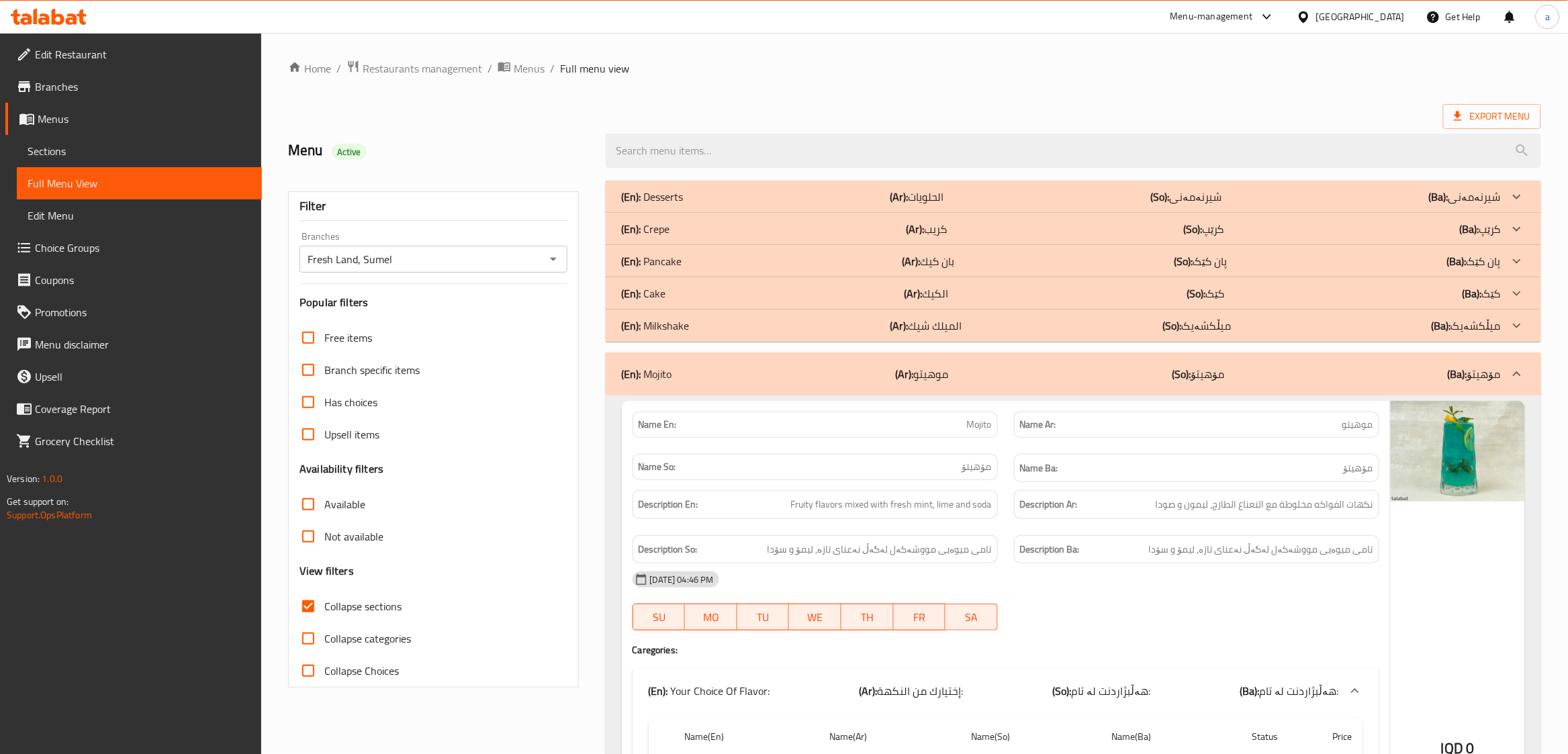
click at [728, 205] on div "(En): Milkshake (Ar): الميلك شيك (So): میڵکشەیک (Ba): میڵکشەیک" at bounding box center [1062, 197] width 879 height 16
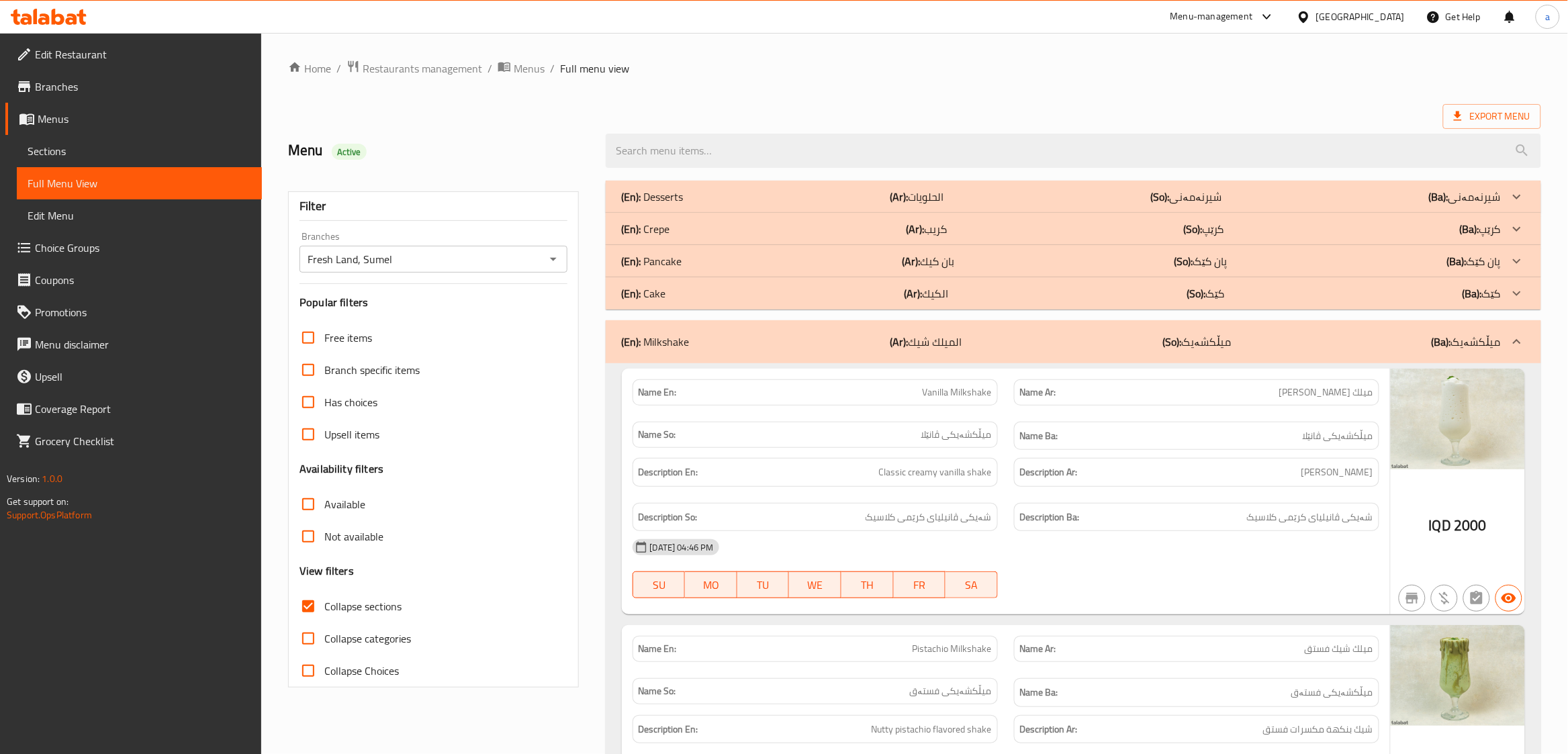
click at [707, 200] on div "(En): Desserts (Ar): الحلويات (So): شیرنەمەنی (Ba): شیرنەمەنی" at bounding box center [1062, 197] width 879 height 16
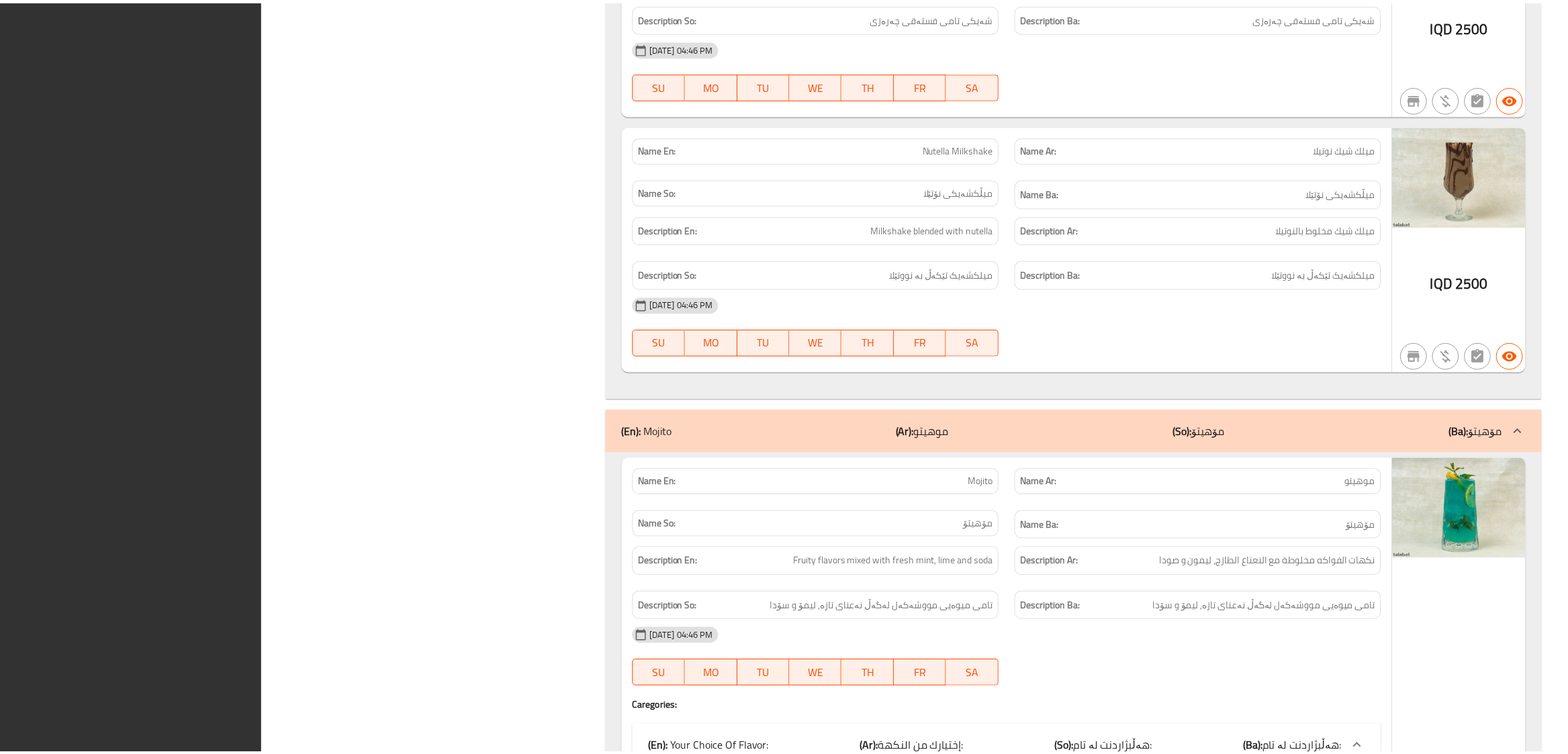
scroll to position [2871, 0]
